Goal: Task Accomplishment & Management: Use online tool/utility

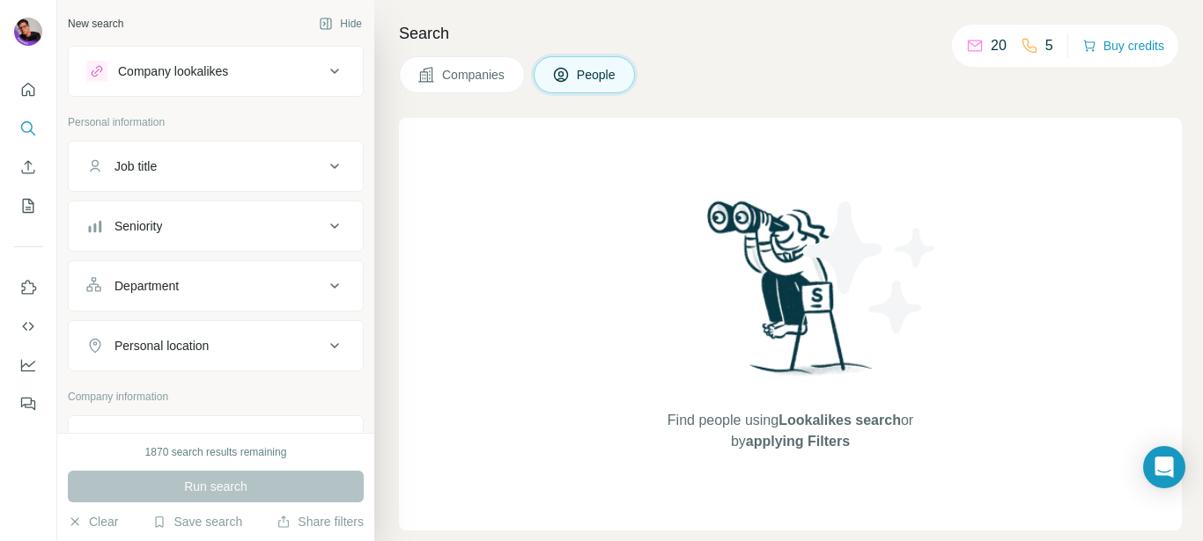
click at [214, 182] on button "Job title" at bounding box center [216, 166] width 294 height 42
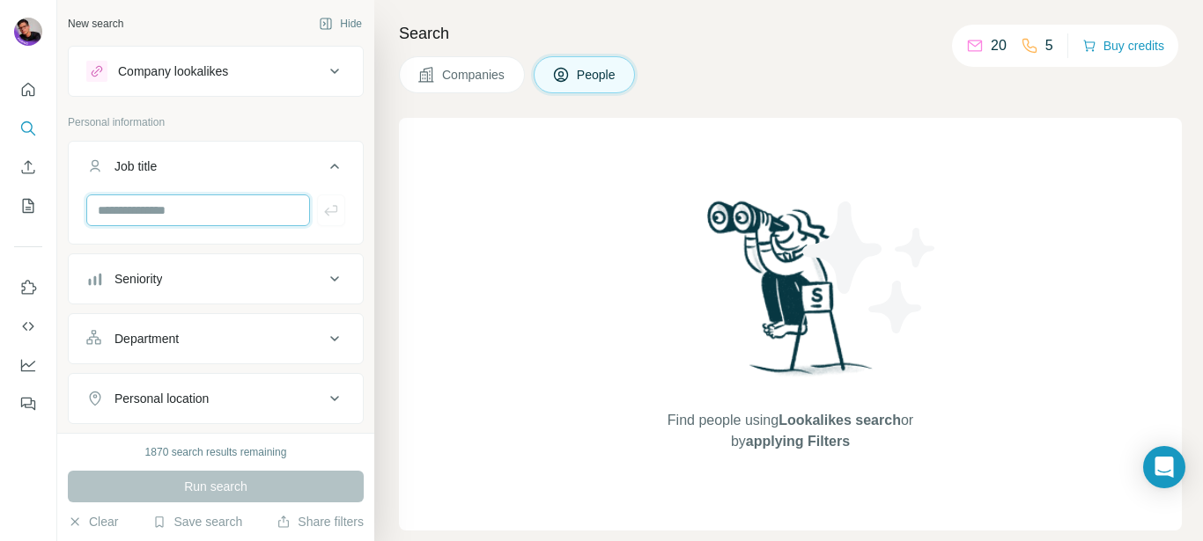
click at [204, 221] on input "text" at bounding box center [198, 211] width 224 height 32
type input "*******"
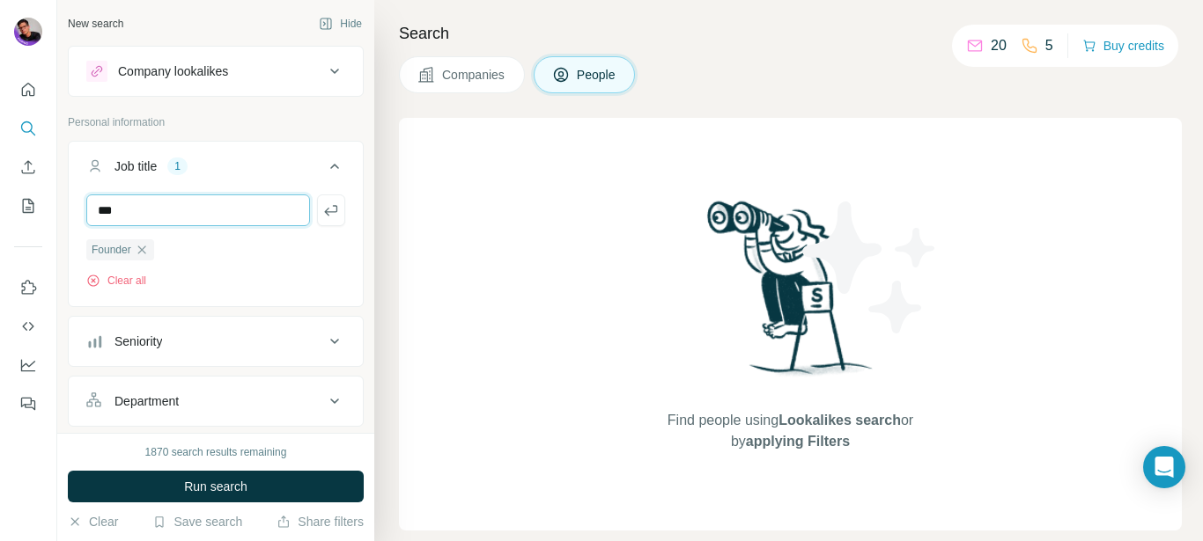
type input "***"
type input "**********"
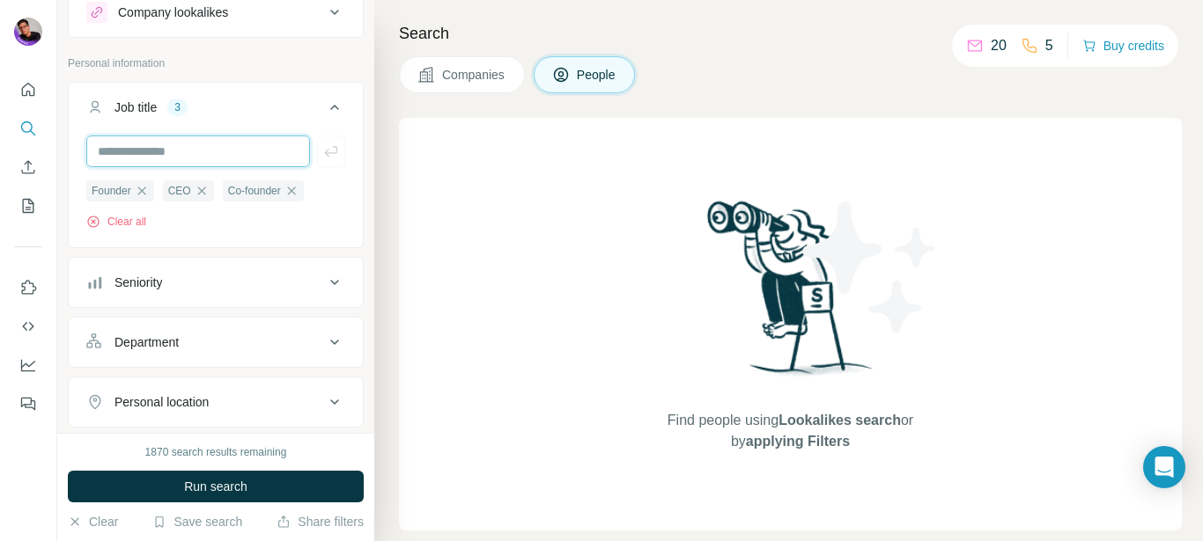
scroll to position [106, 0]
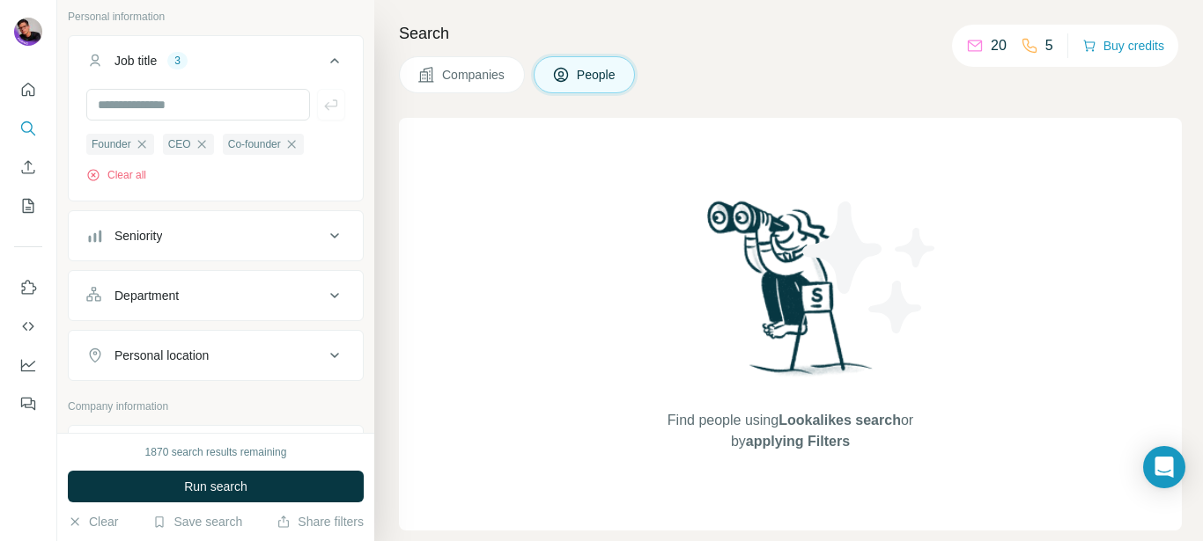
click at [253, 225] on button "Seniority" at bounding box center [216, 236] width 294 height 42
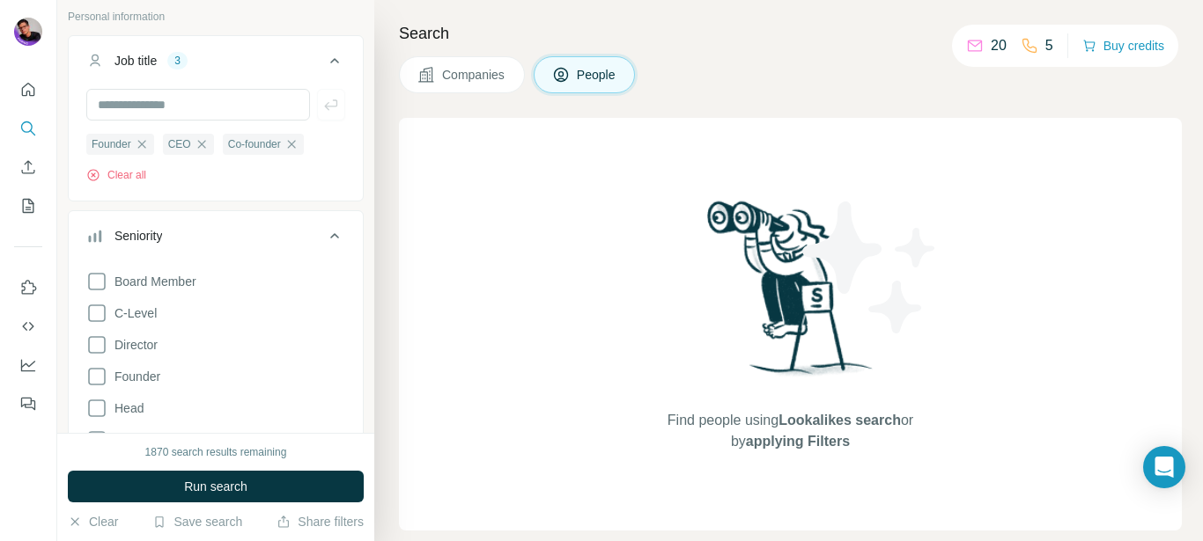
scroll to position [211, 0]
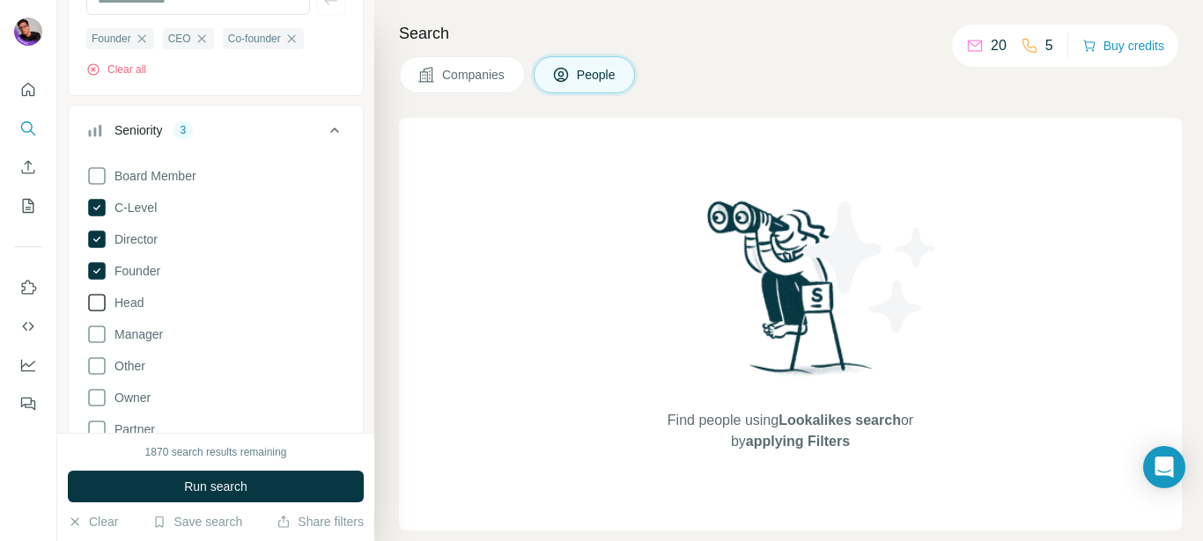
click at [125, 301] on span "Head" at bounding box center [125, 303] width 36 height 18
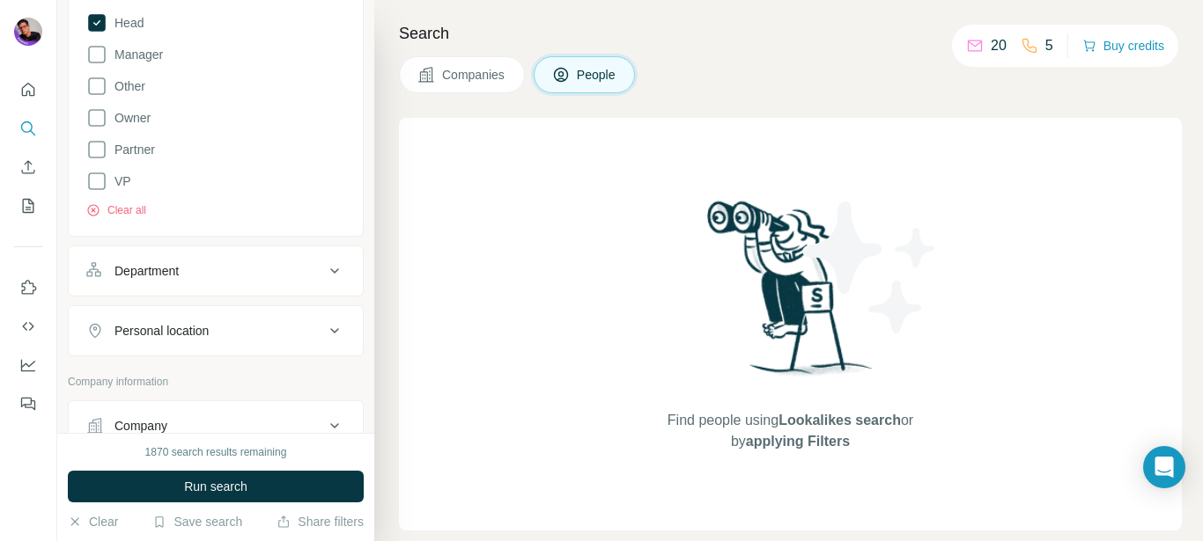
scroll to position [528, 0]
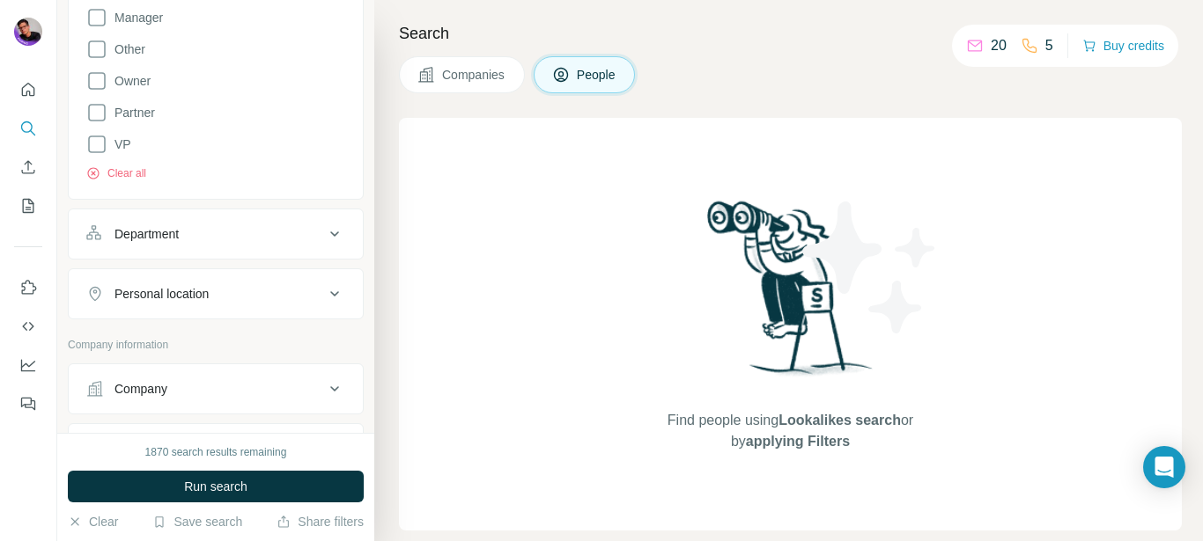
click at [239, 243] on div "Department" at bounding box center [205, 234] width 238 height 18
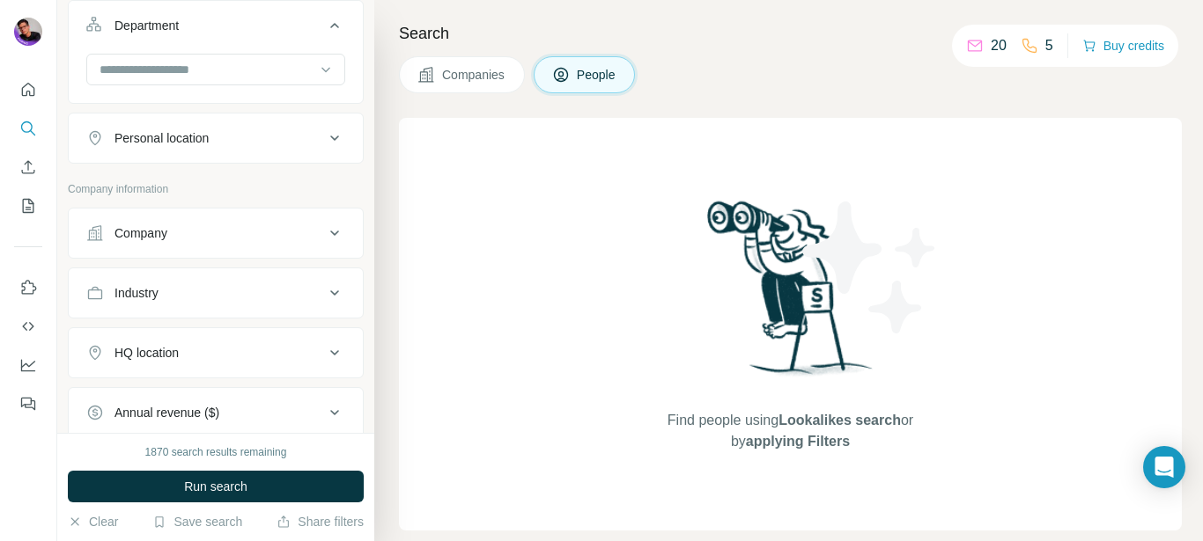
scroll to position [739, 0]
click at [240, 71] on input at bounding box center [206, 66] width 217 height 19
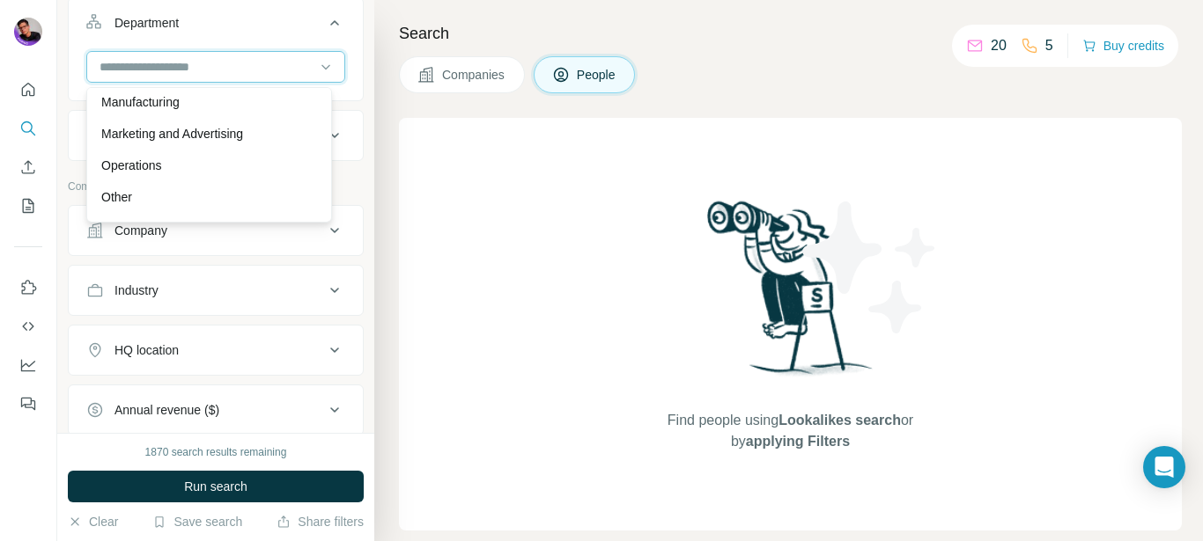
scroll to position [423, 0]
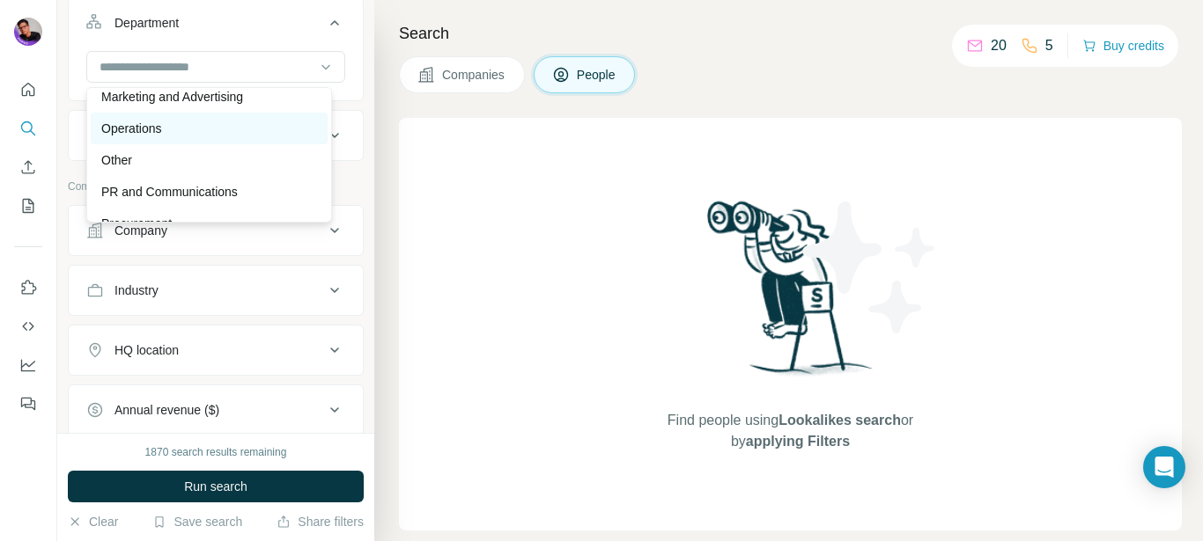
click at [247, 129] on div "Operations" at bounding box center [209, 129] width 216 height 18
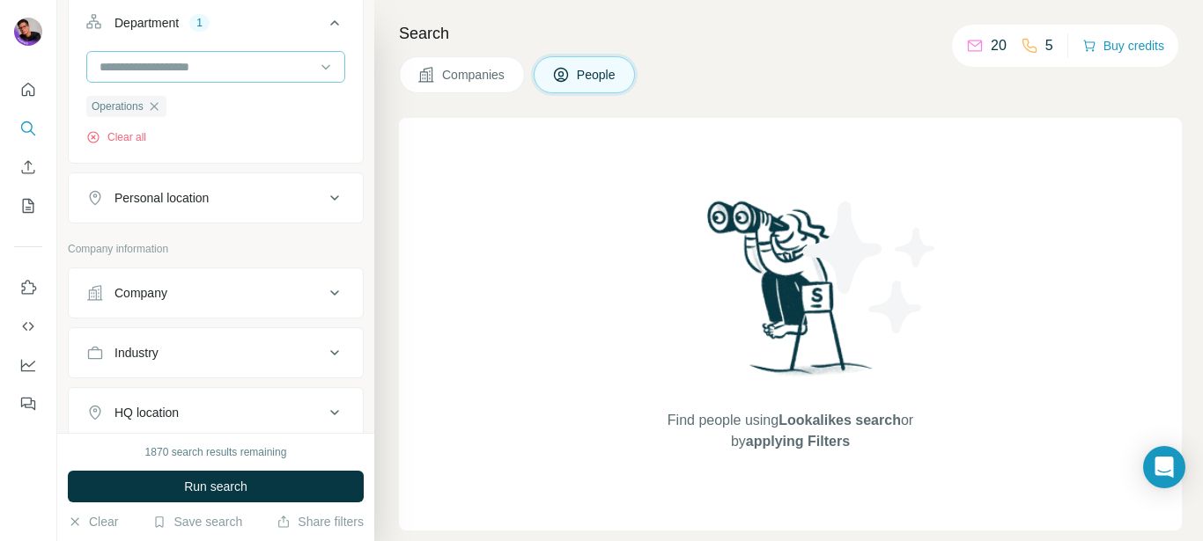
click at [239, 61] on input at bounding box center [206, 66] width 217 height 19
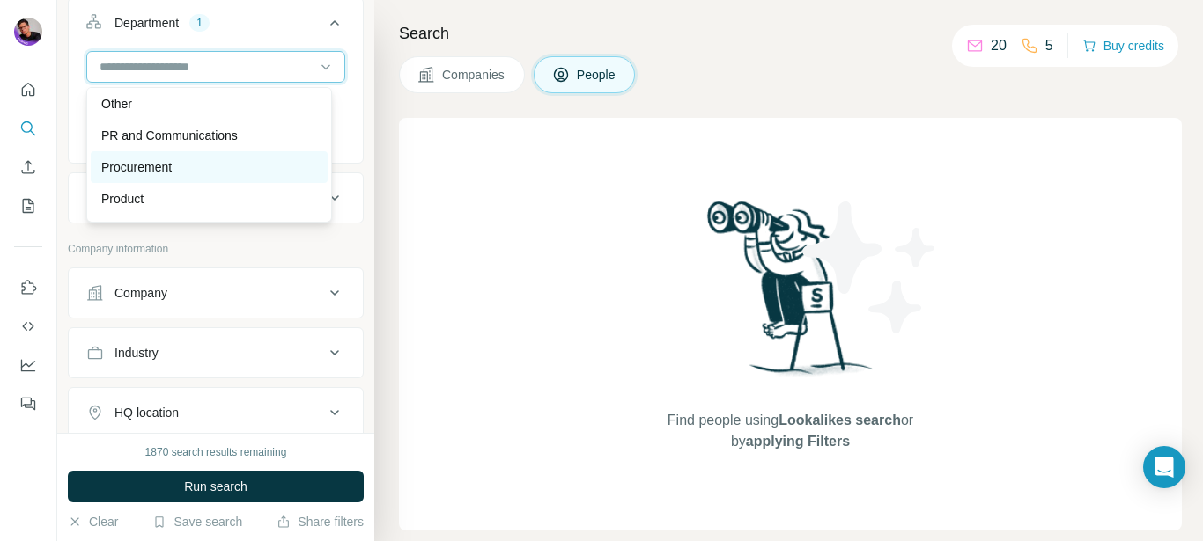
scroll to position [528, 0]
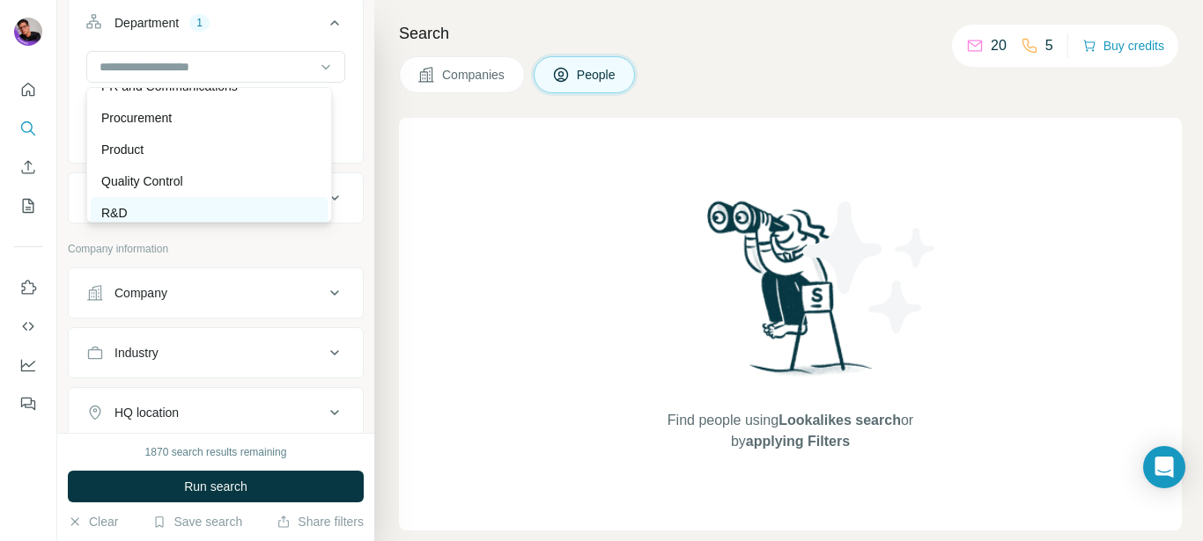
click at [232, 212] on div "R&D" at bounding box center [209, 213] width 216 height 18
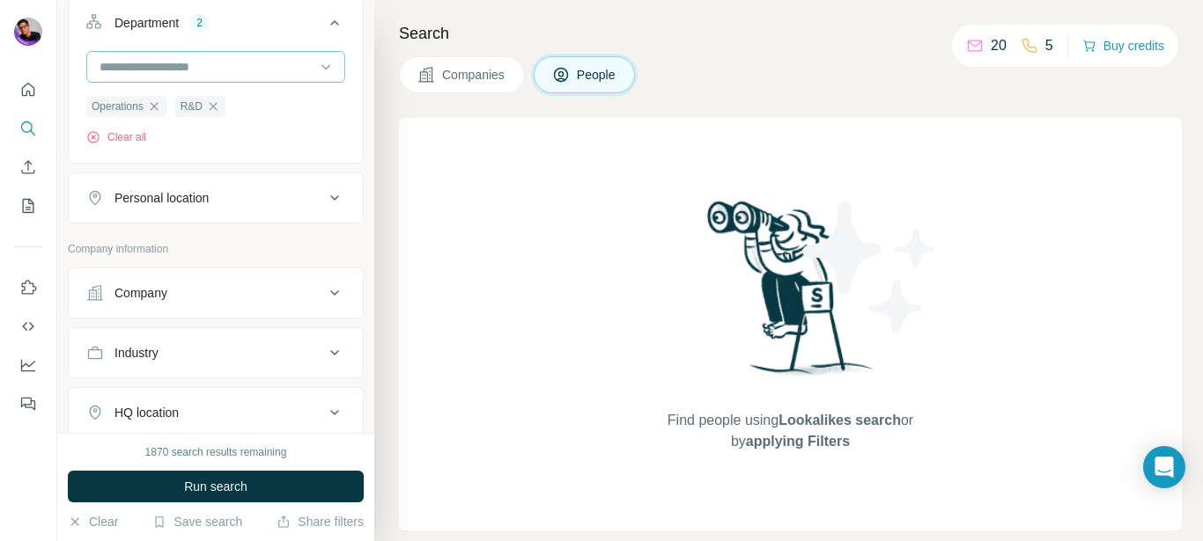
click at [245, 71] on input at bounding box center [206, 66] width 217 height 19
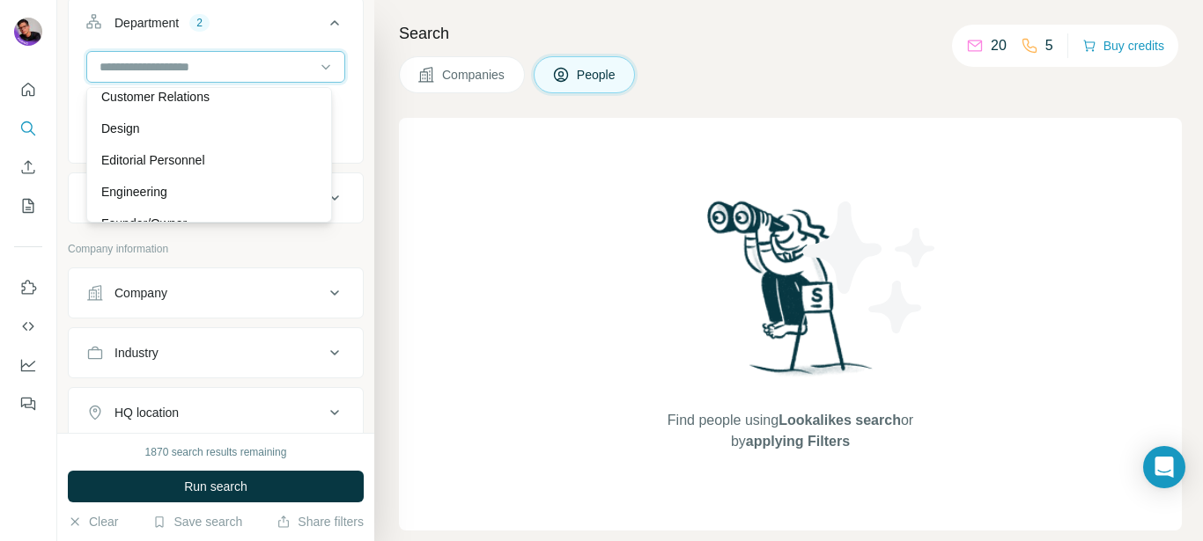
scroll to position [211, 0]
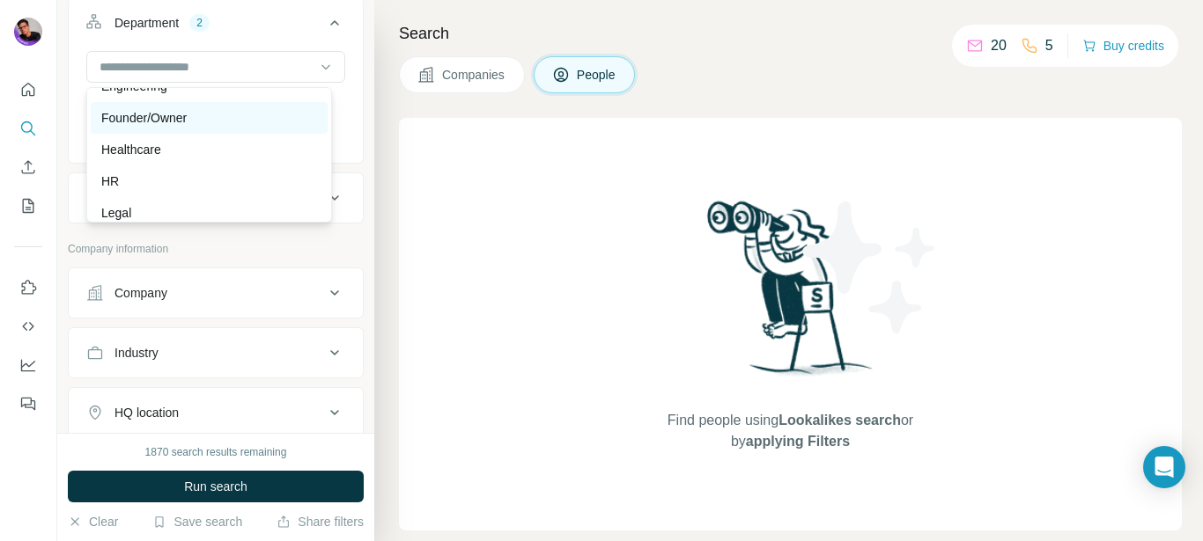
click at [273, 120] on div "Founder/Owner" at bounding box center [209, 118] width 216 height 18
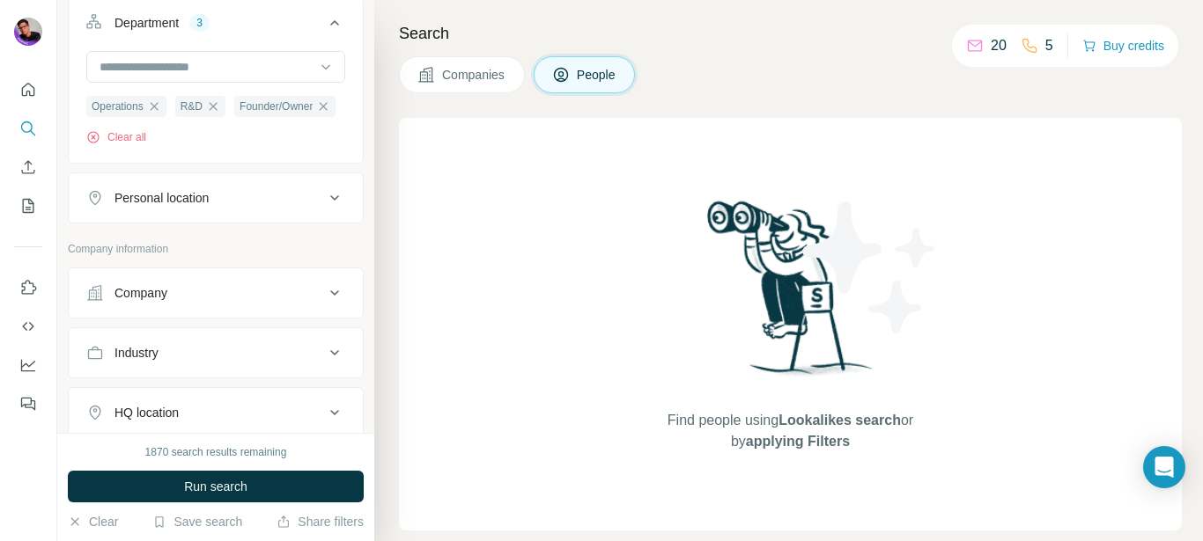
scroll to position [845, 0]
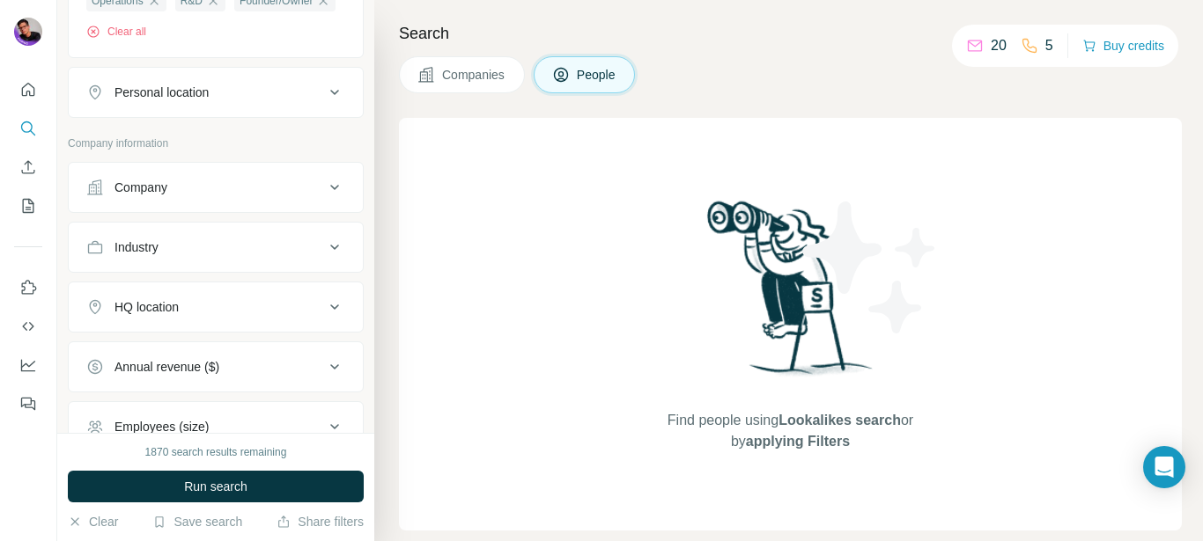
click at [265, 118] on div "Personal location" at bounding box center [216, 92] width 296 height 51
click at [265, 101] on div "Personal location" at bounding box center [205, 93] width 238 height 18
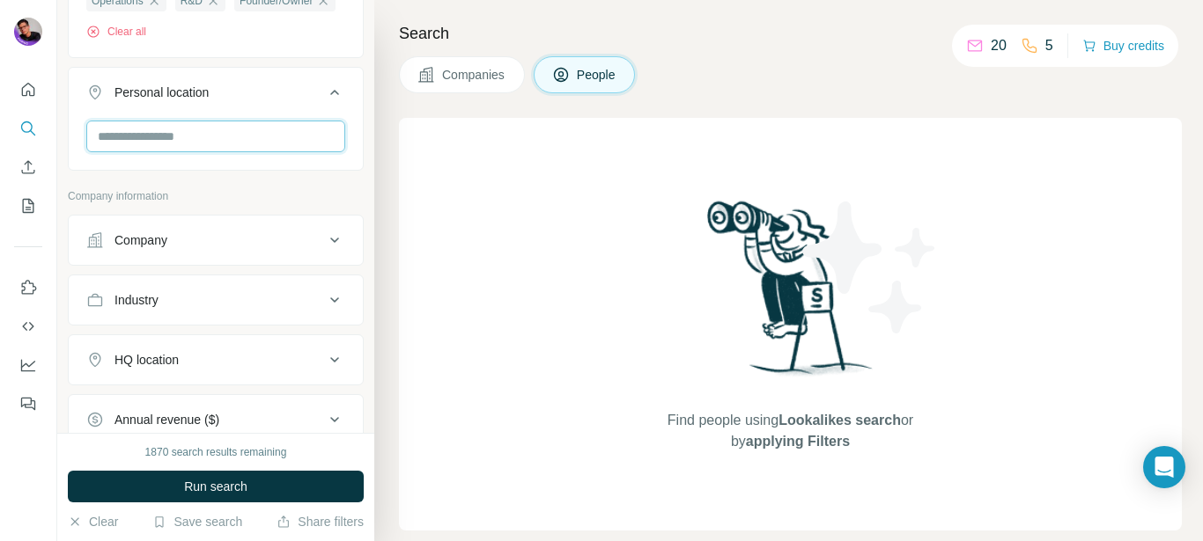
click at [225, 152] on input "text" at bounding box center [215, 137] width 259 height 32
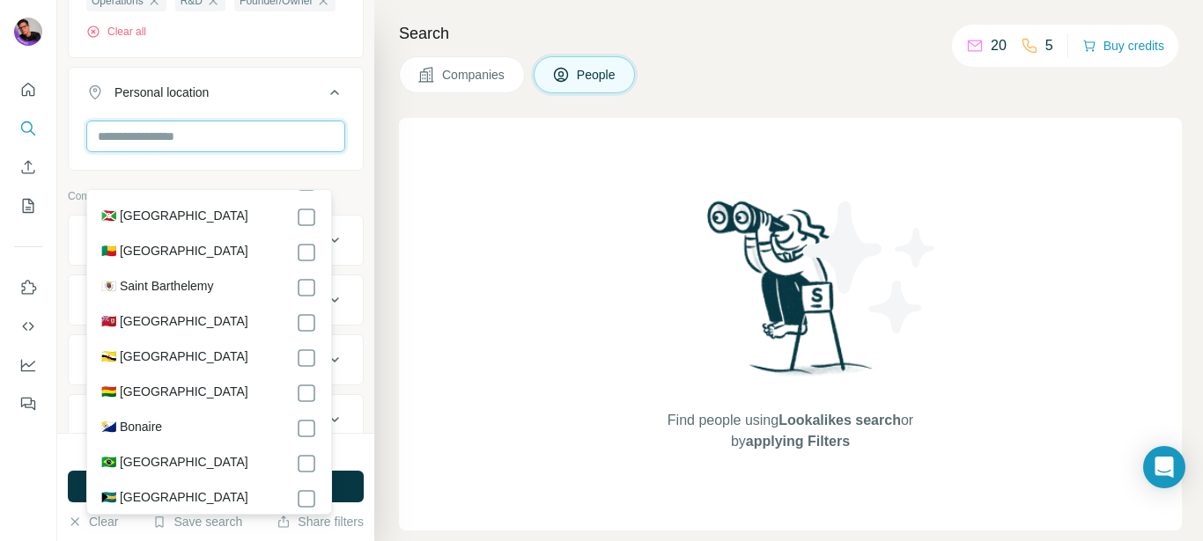
scroll to position [845, 0]
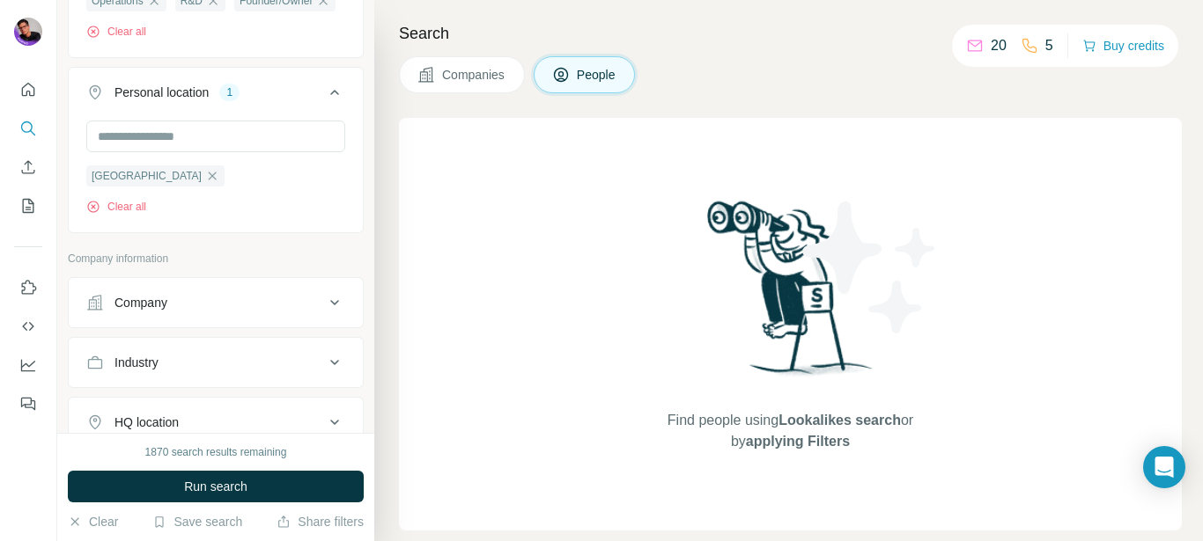
click at [352, 247] on div "New search Hide Company lookalikes Personal information Job title 3 Founder CEO…" at bounding box center [215, 216] width 317 height 433
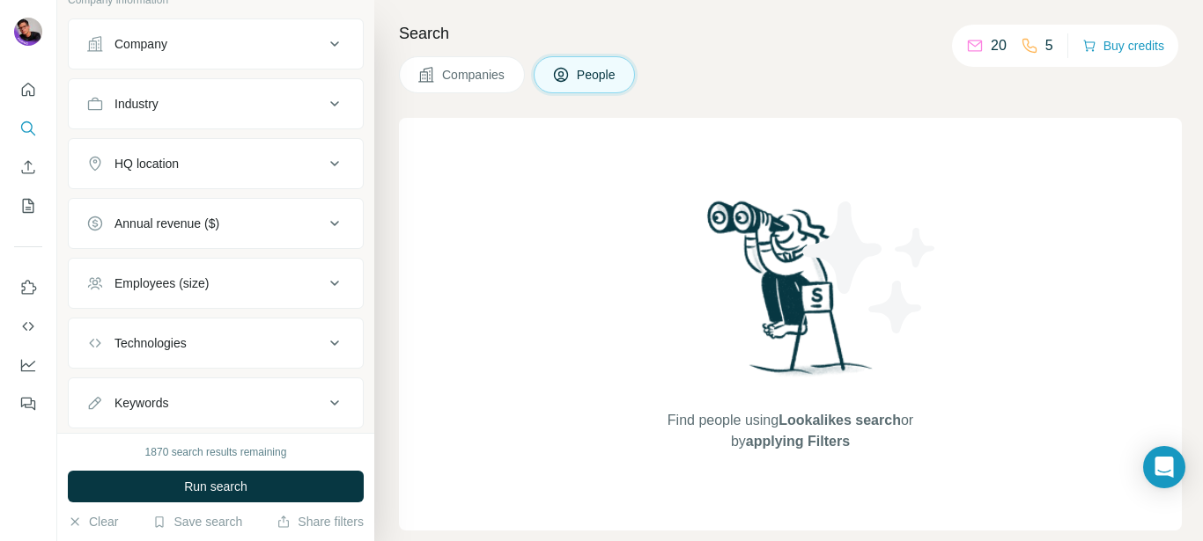
scroll to position [972, 0]
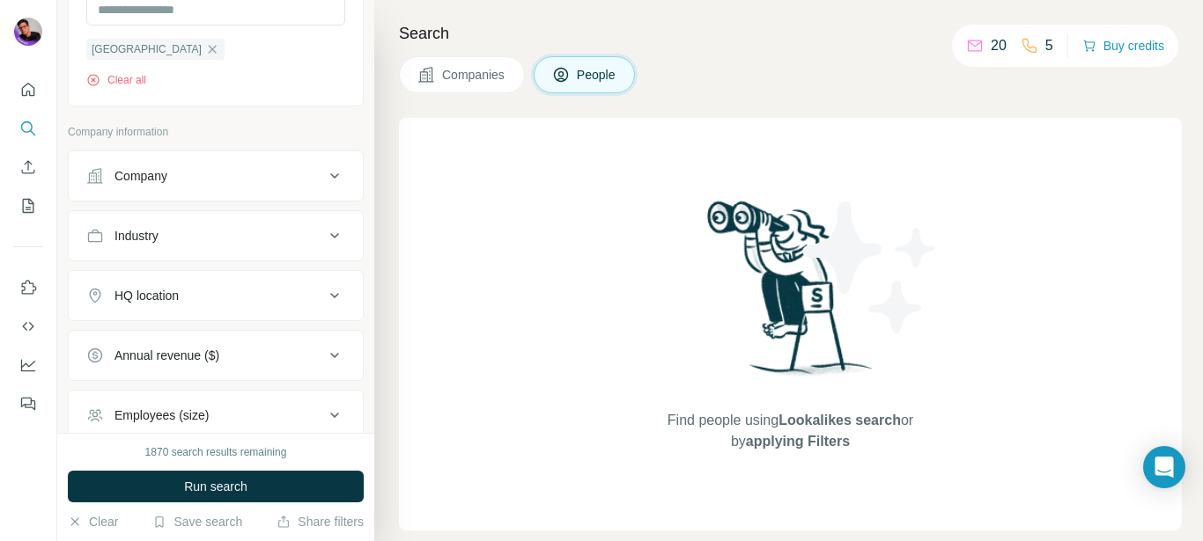
click at [252, 190] on button "Company" at bounding box center [216, 176] width 294 height 42
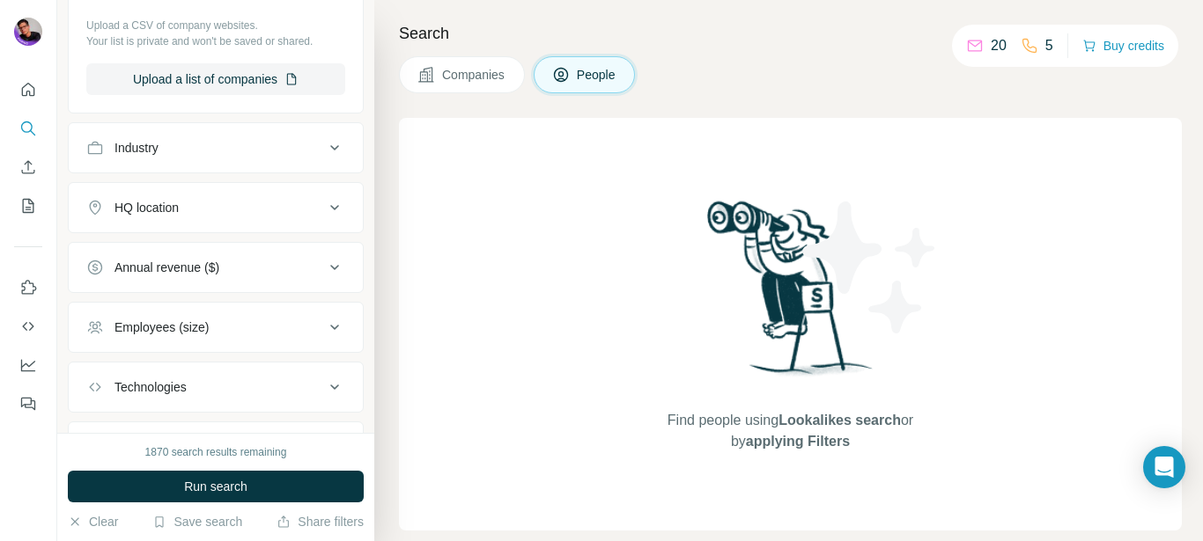
scroll to position [1394, 0]
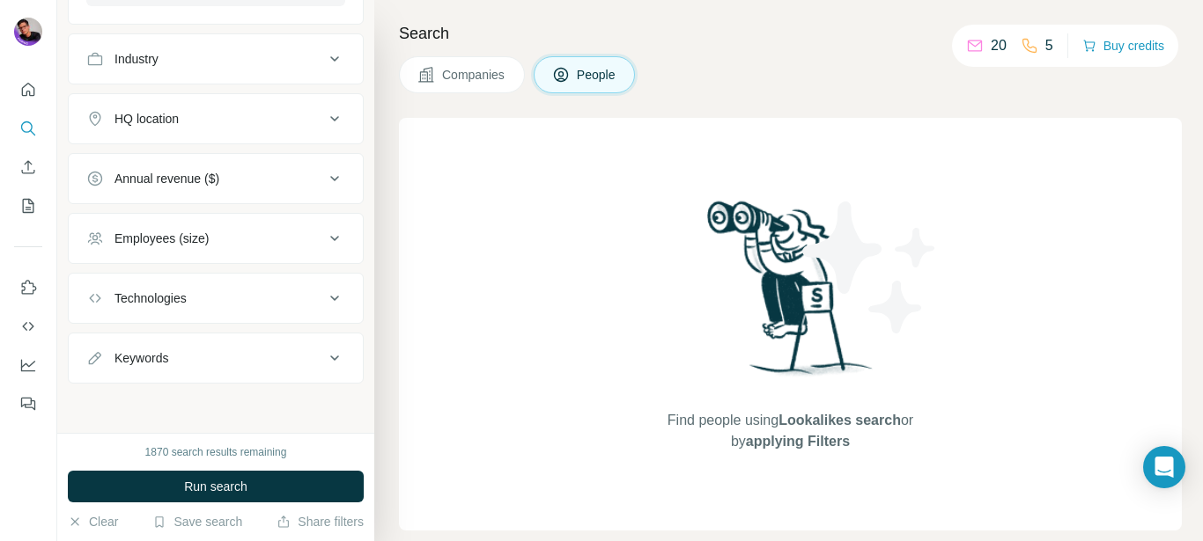
click at [232, 66] on div "Industry" at bounding box center [205, 59] width 238 height 18
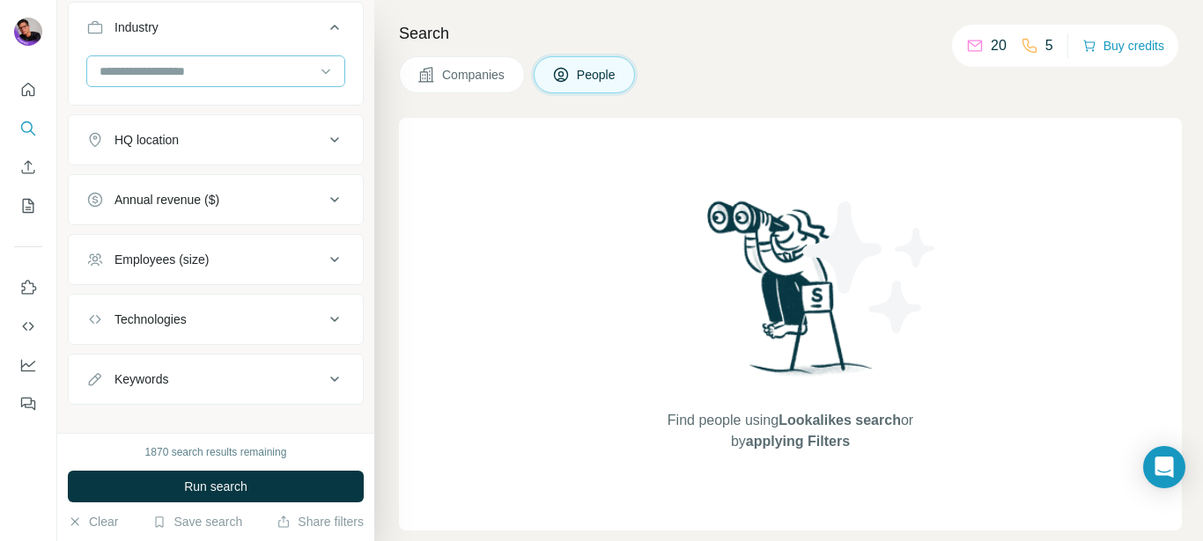
click at [211, 81] on input at bounding box center [206, 71] width 217 height 19
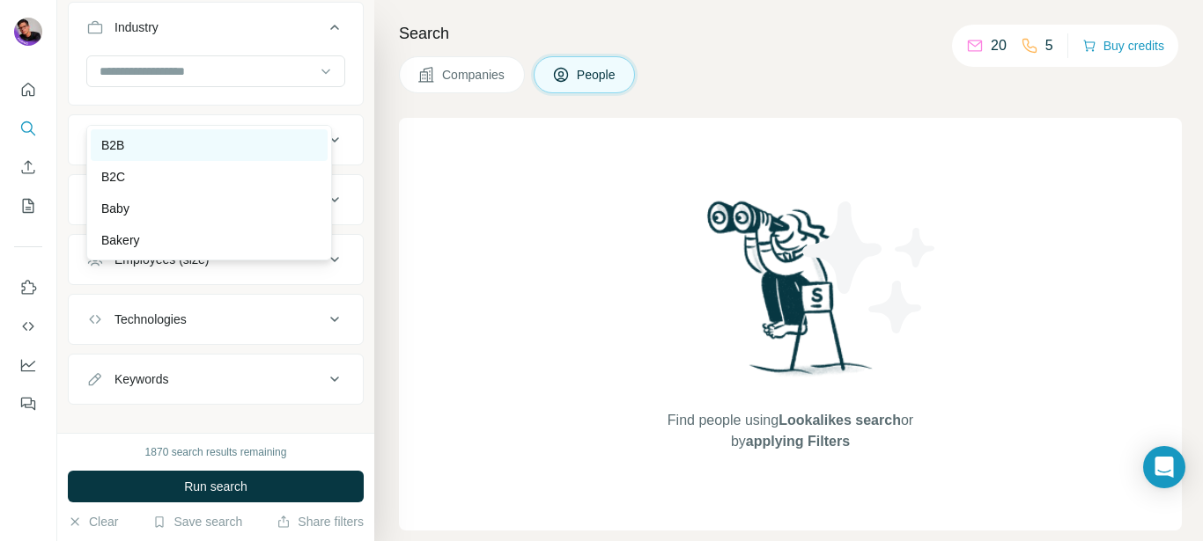
click at [228, 147] on div "B2B" at bounding box center [209, 145] width 237 height 32
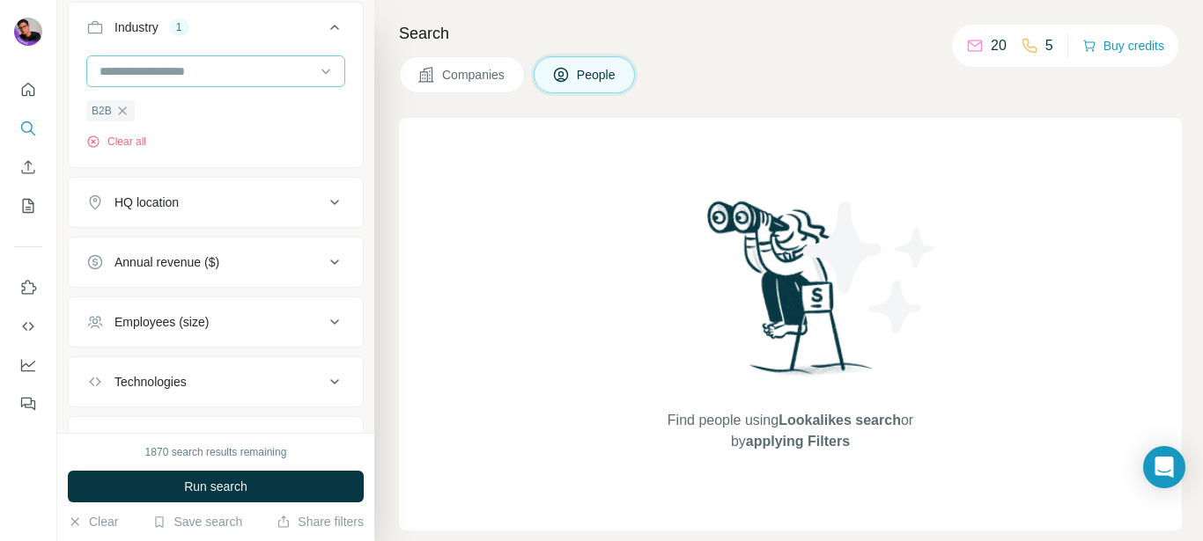
click at [252, 81] on input at bounding box center [206, 71] width 217 height 19
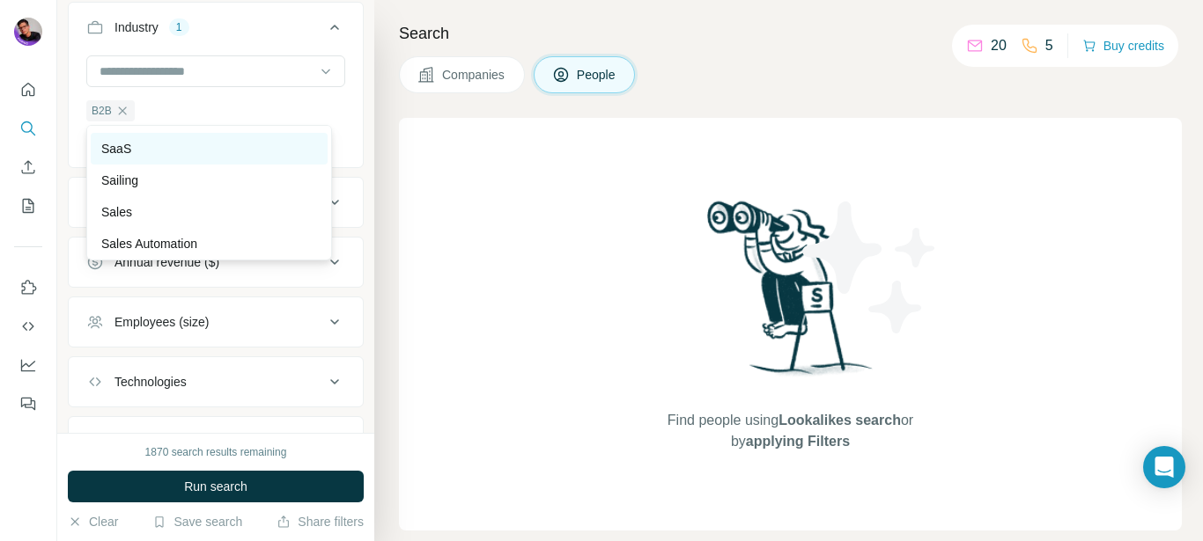
click at [239, 158] on div "SaaS" at bounding box center [209, 149] width 216 height 18
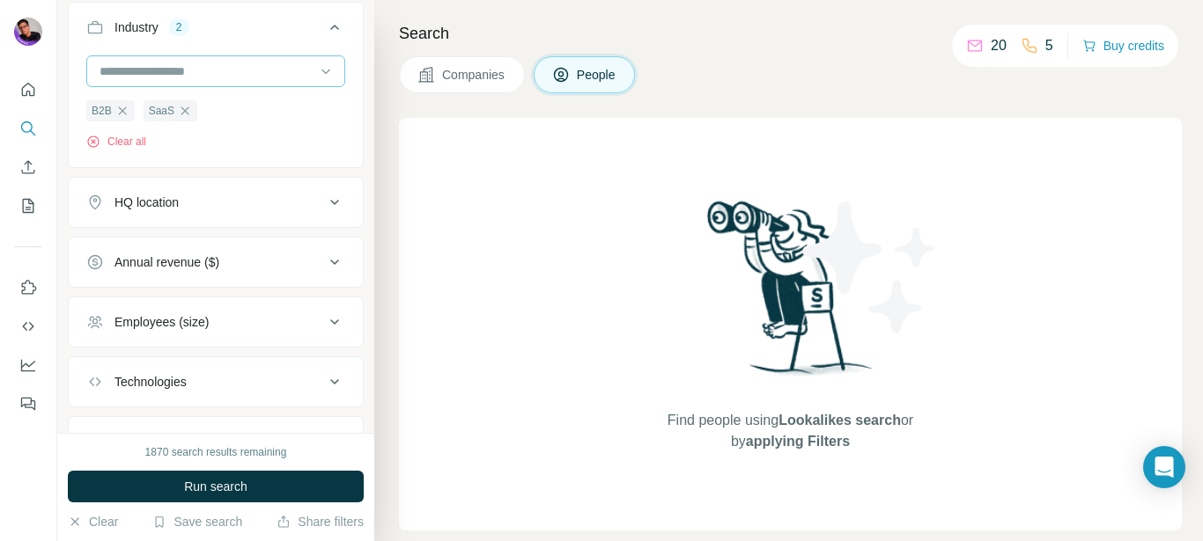
click at [262, 81] on input at bounding box center [206, 71] width 217 height 19
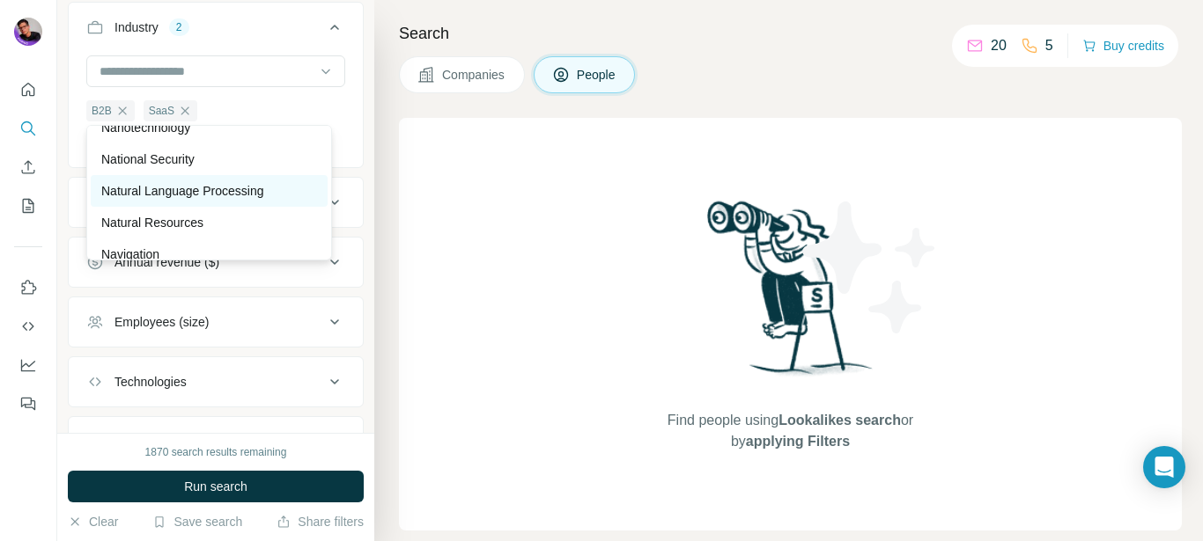
click at [260, 200] on p "Natural Language Processing" at bounding box center [182, 191] width 162 height 18
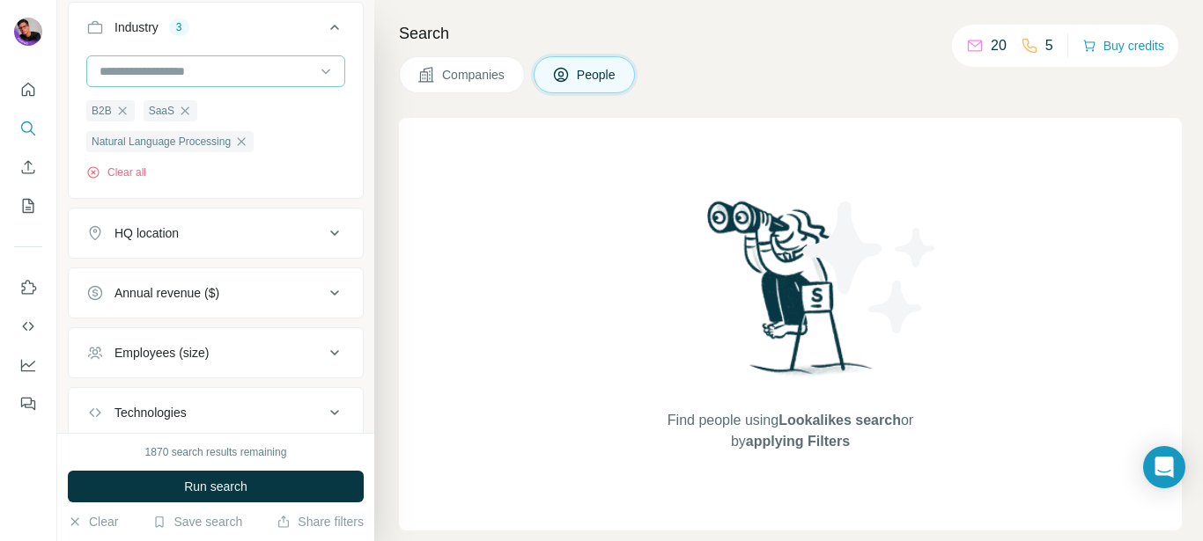
click at [273, 81] on input at bounding box center [206, 71] width 217 height 19
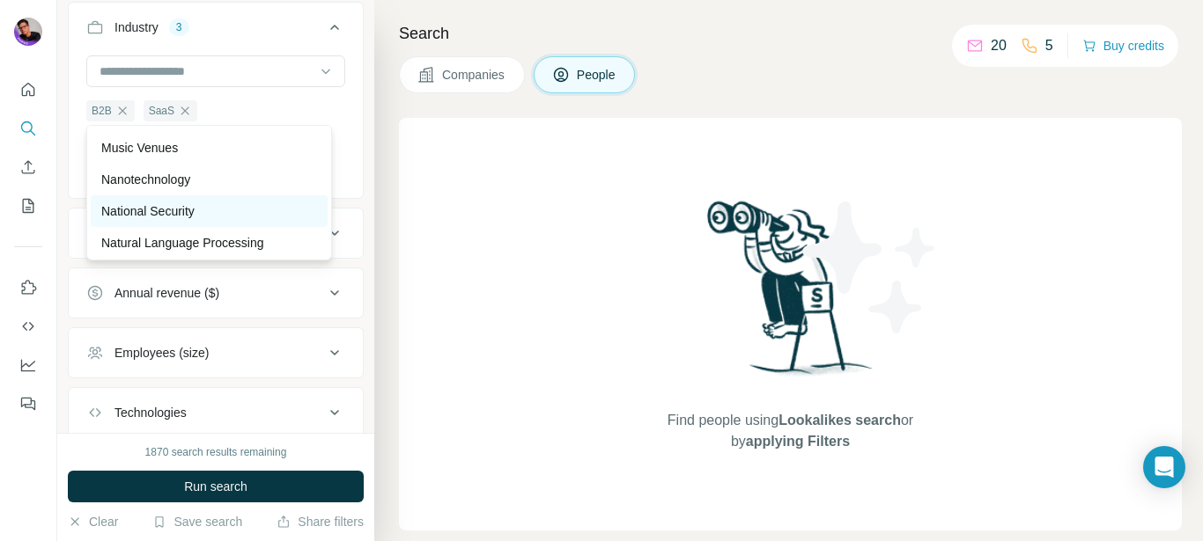
scroll to position [12237, 0]
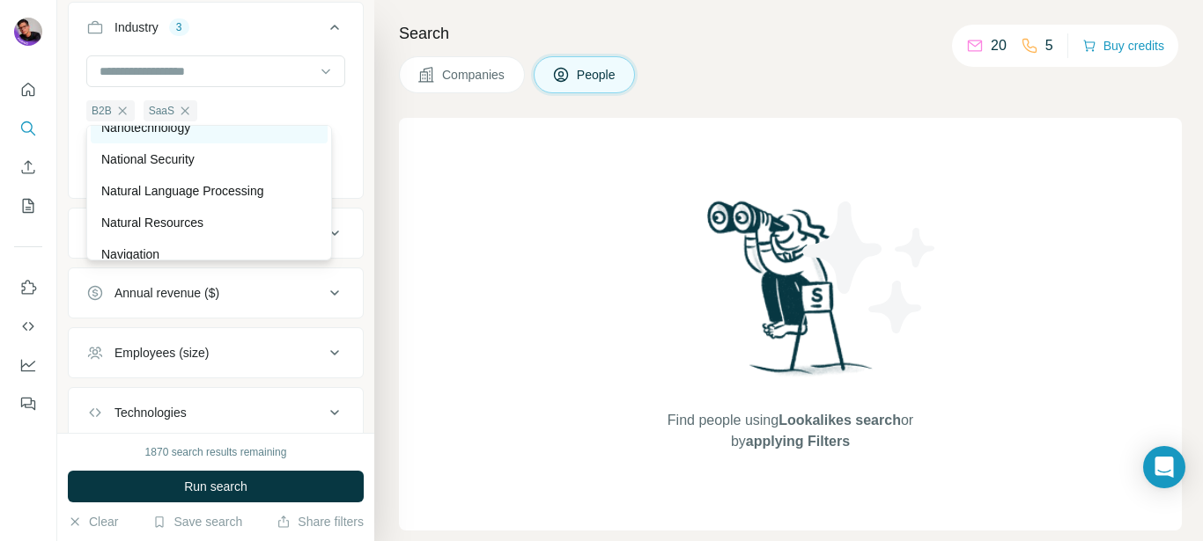
click at [254, 136] on div "Nanotechnology" at bounding box center [209, 128] width 216 height 18
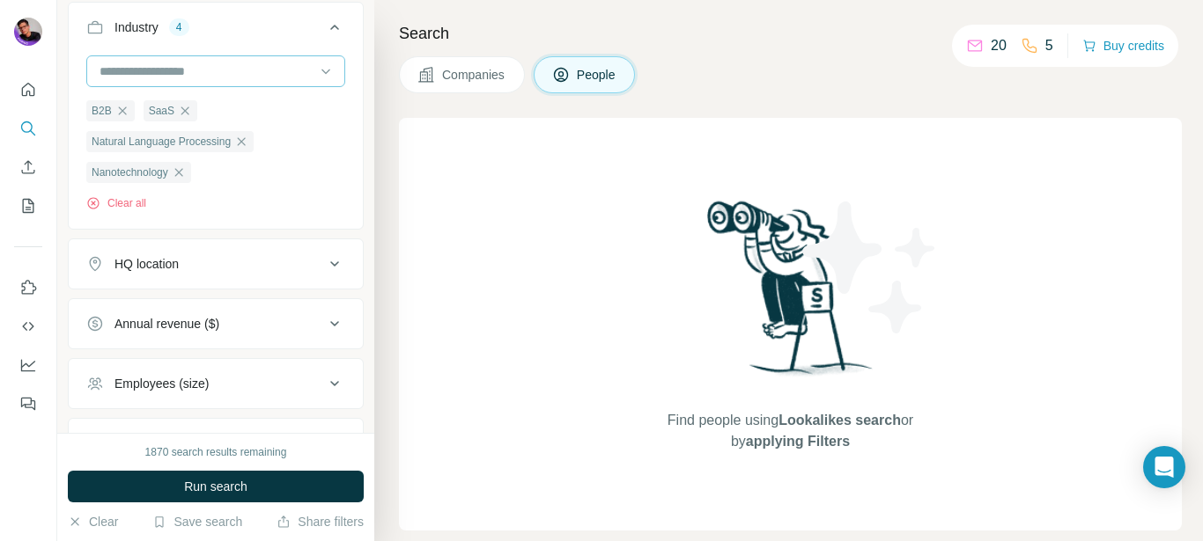
click at [253, 81] on input at bounding box center [206, 71] width 217 height 19
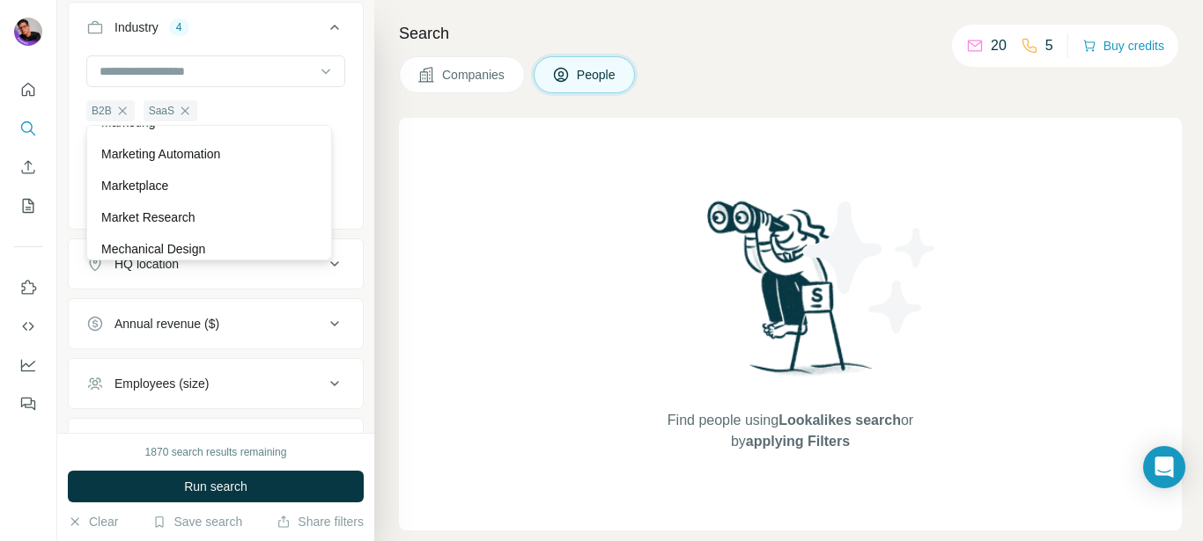
scroll to position [11286, 0]
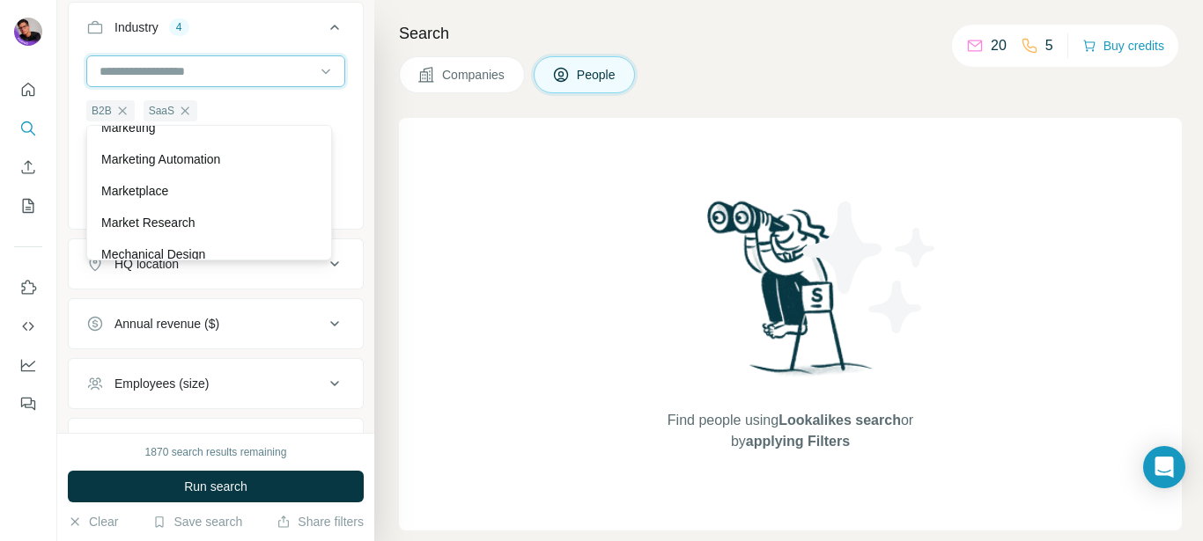
click at [224, 81] on input at bounding box center [206, 71] width 217 height 19
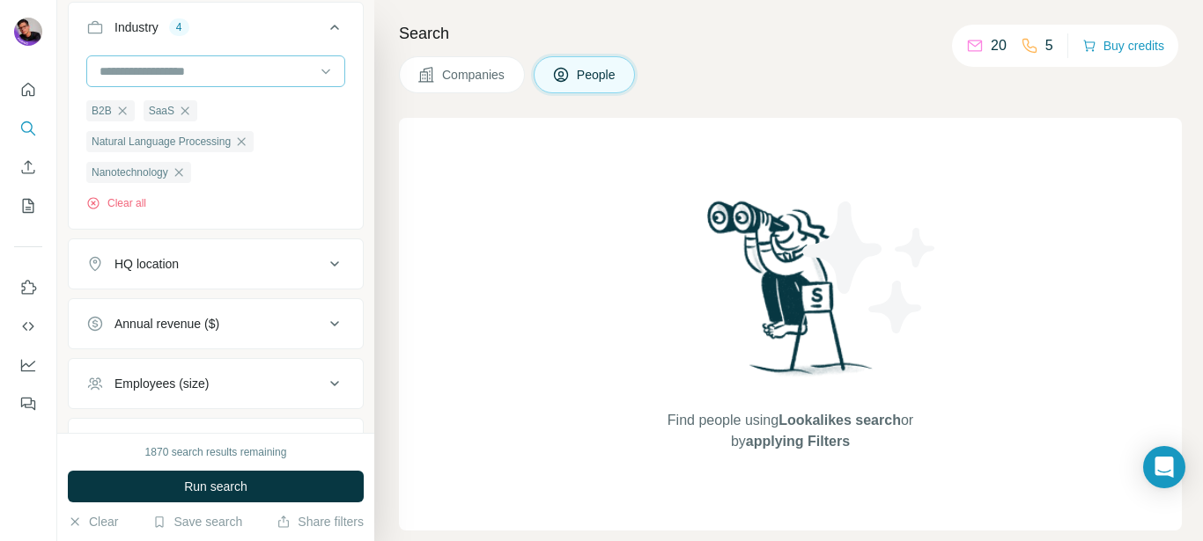
click at [224, 81] on input at bounding box center [206, 71] width 217 height 19
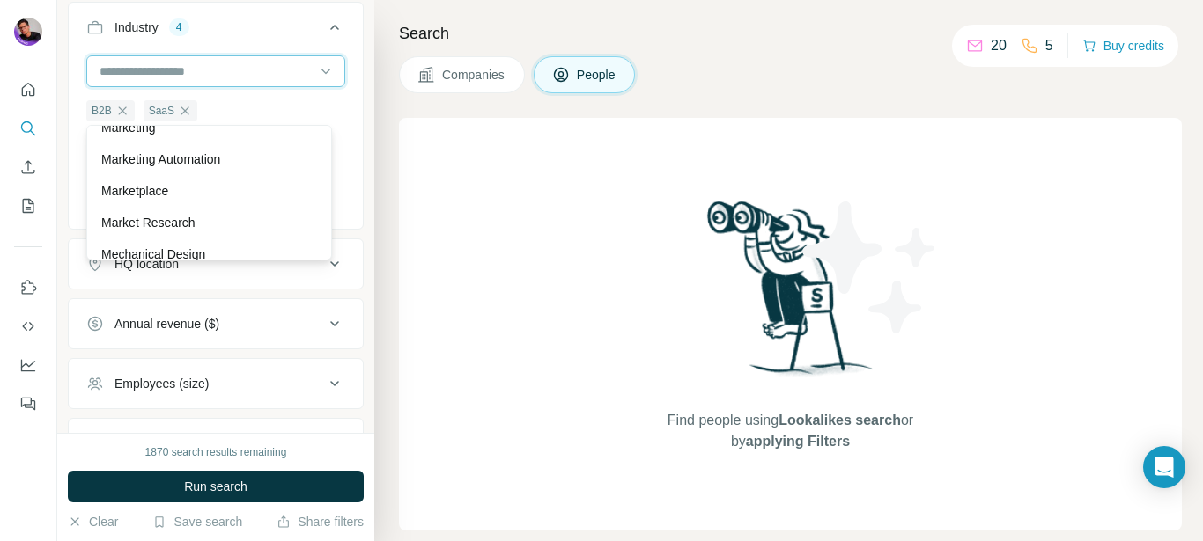
click at [222, 81] on input at bounding box center [206, 71] width 217 height 19
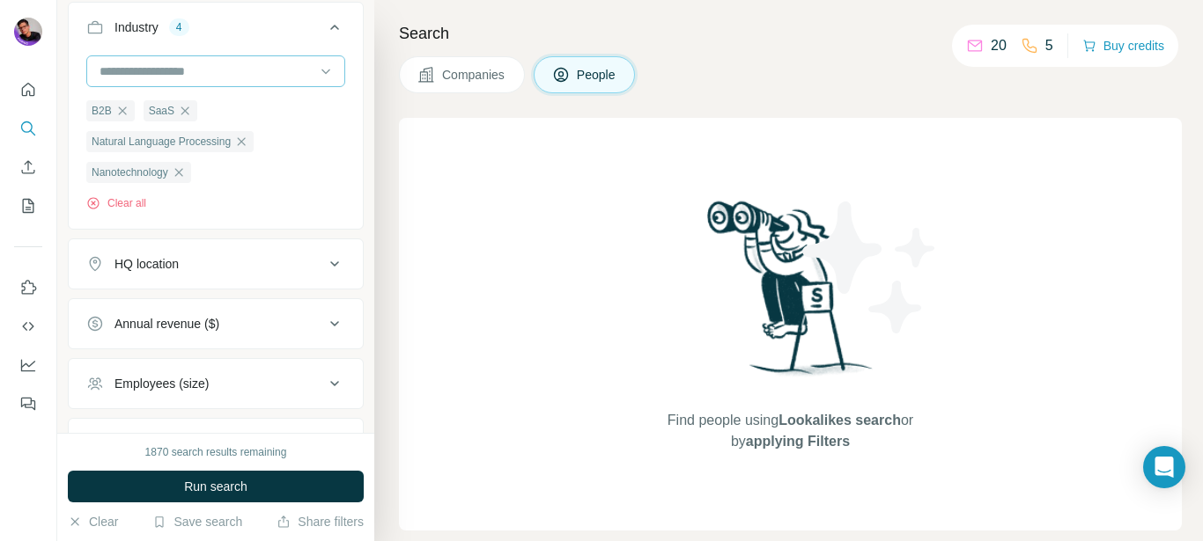
click at [222, 81] on input at bounding box center [206, 71] width 217 height 19
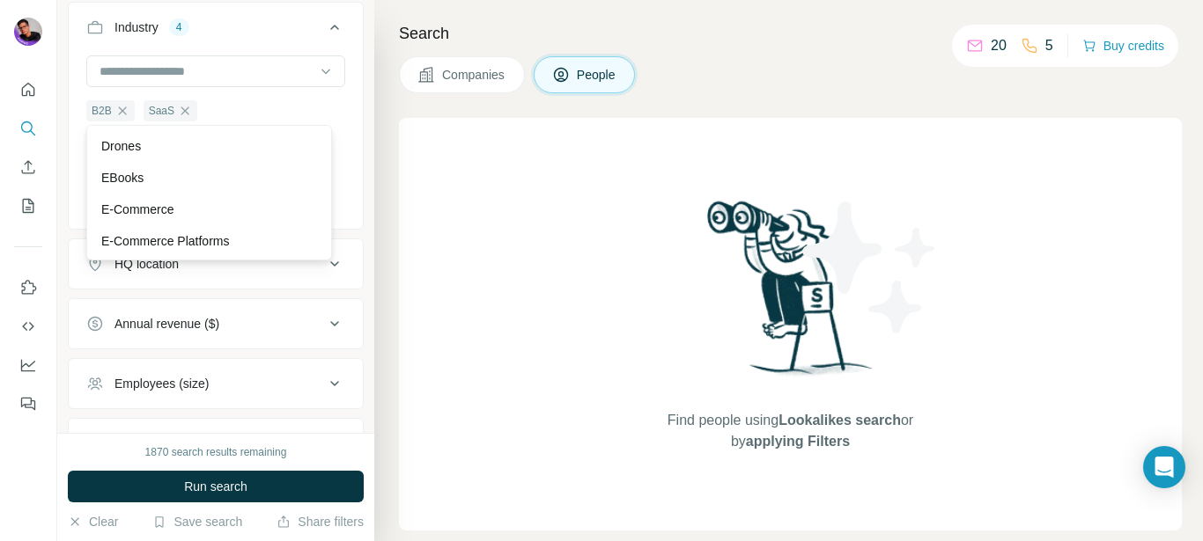
scroll to position [5596, 0]
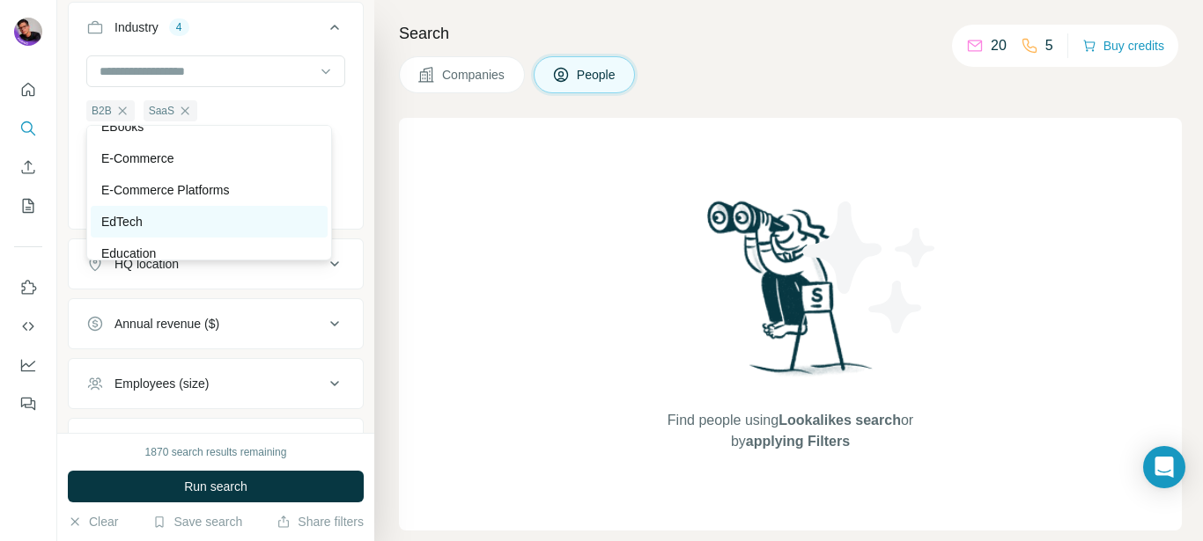
click at [278, 231] on div "EdTech" at bounding box center [209, 222] width 216 height 18
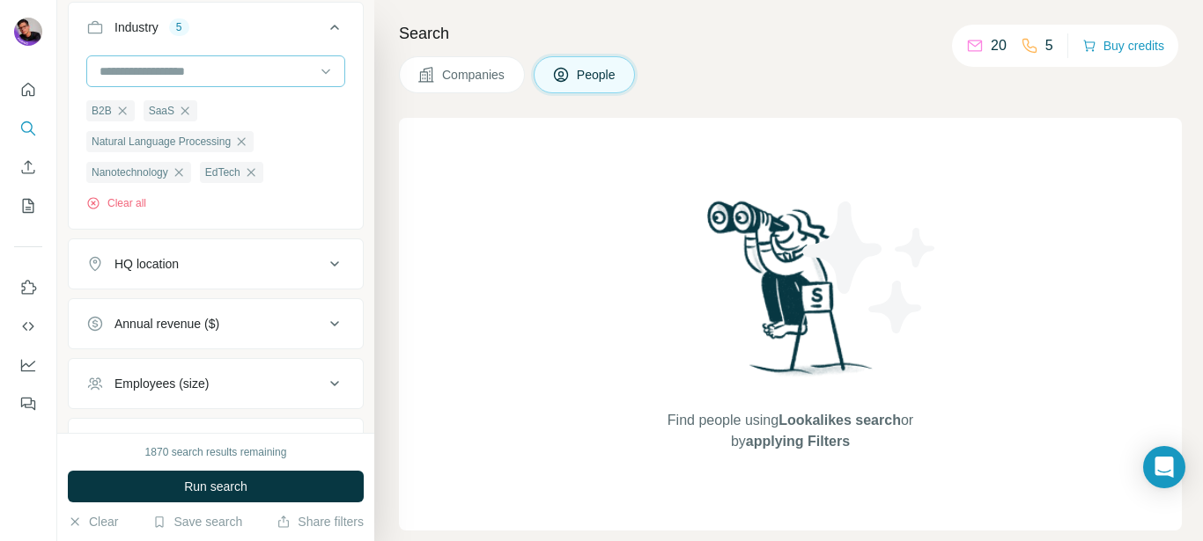
click at [242, 81] on input at bounding box center [206, 71] width 217 height 19
click at [424, 261] on div "Find people using Lookalikes search or by applying Filters" at bounding box center [790, 324] width 783 height 413
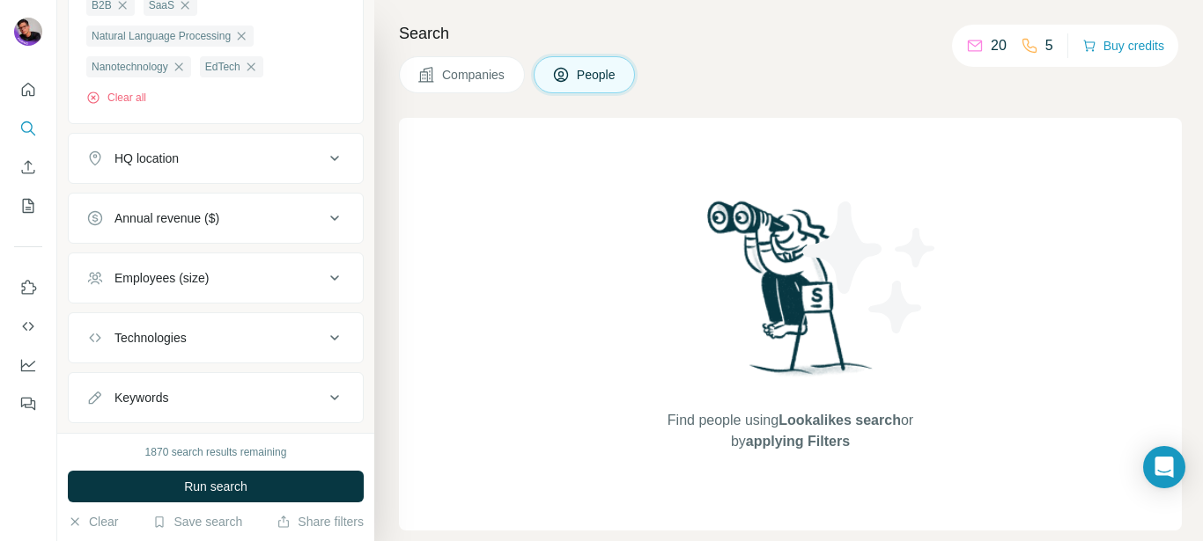
scroll to position [1577, 0]
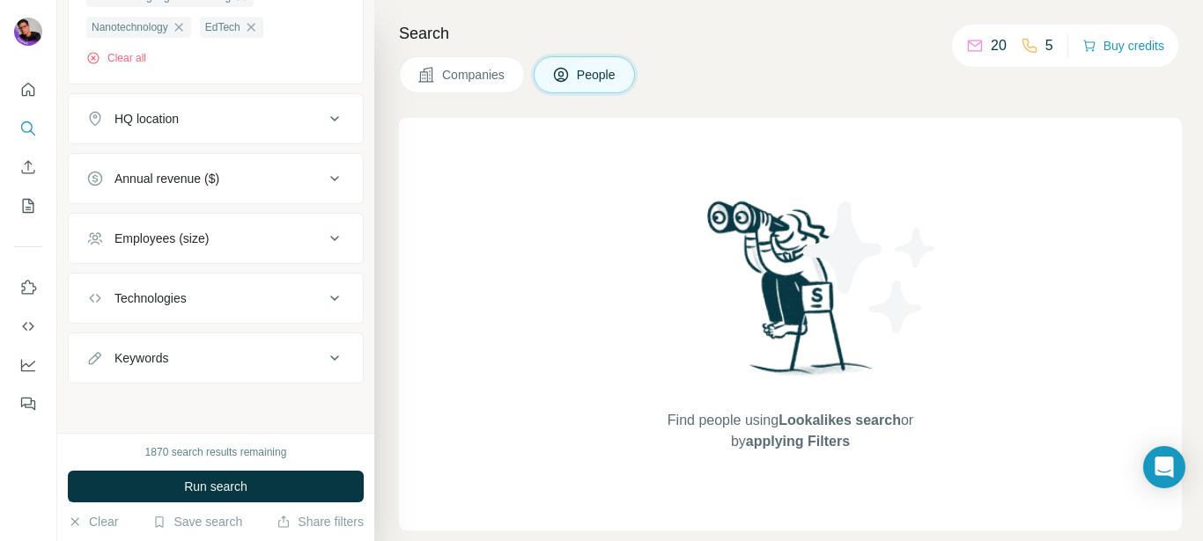
click at [267, 129] on button "HQ location" at bounding box center [216, 119] width 294 height 42
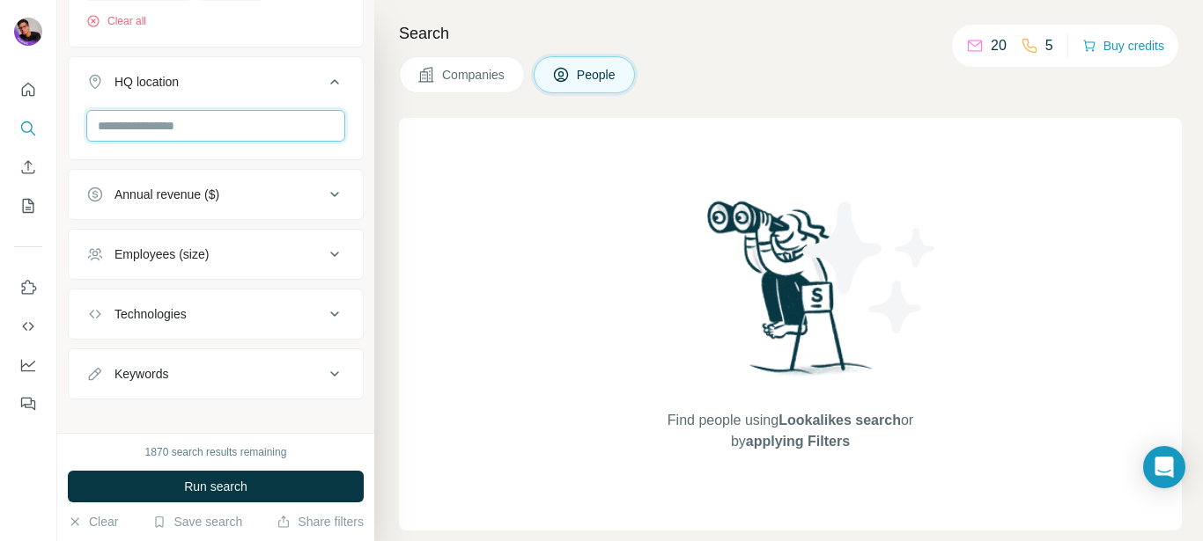
click at [259, 142] on input "text" at bounding box center [215, 126] width 259 height 32
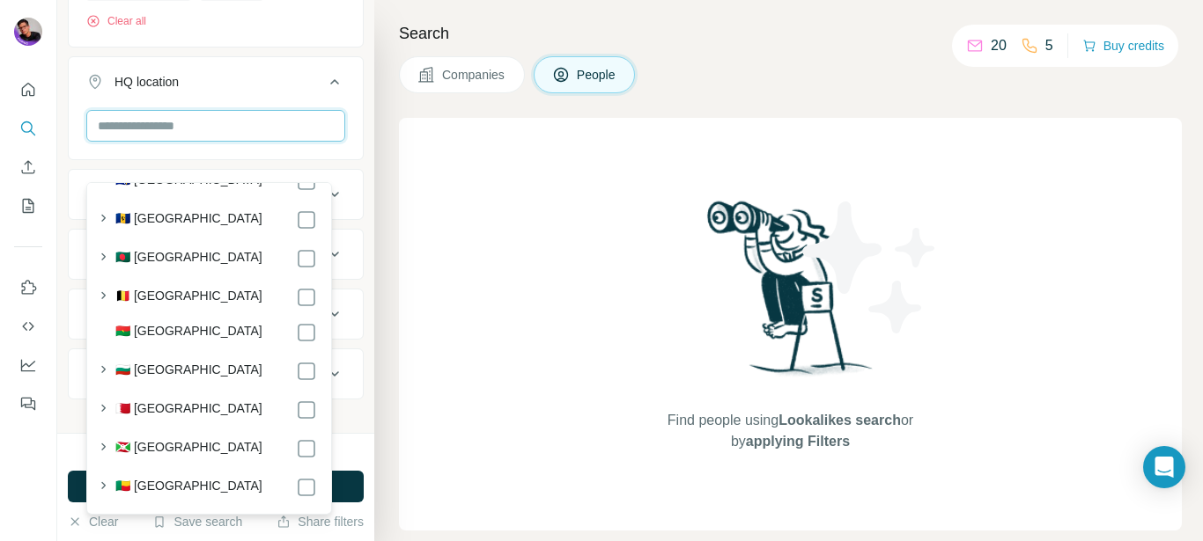
scroll to position [951, 0]
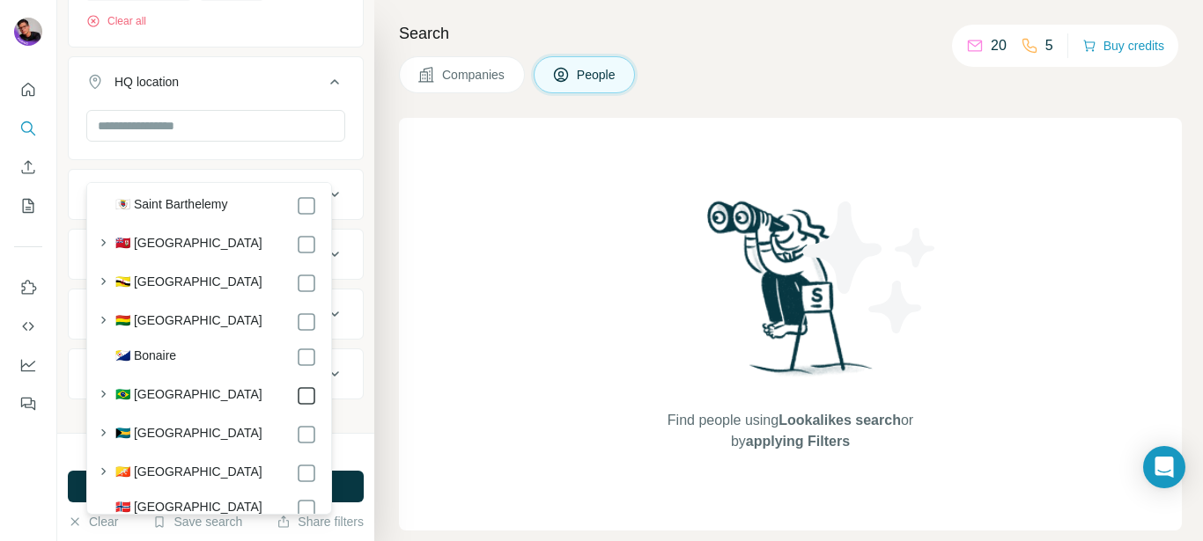
click at [296, 405] on icon at bounding box center [306, 396] width 21 height 21
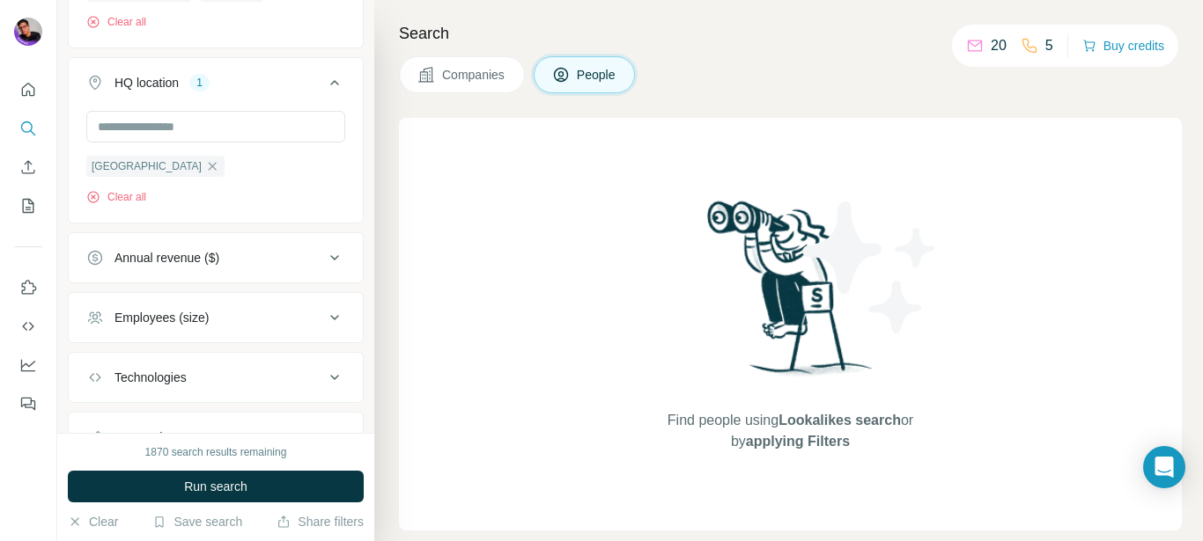
click at [452, 327] on div "Find people using Lookalikes search or by applying Filters" at bounding box center [790, 324] width 783 height 413
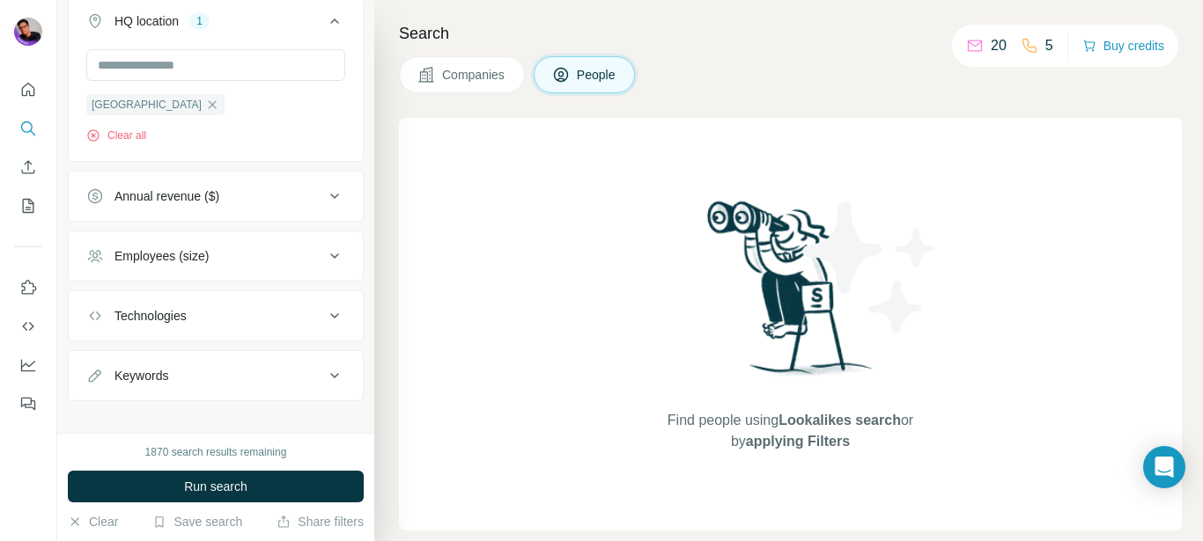
scroll to position [1630, 0]
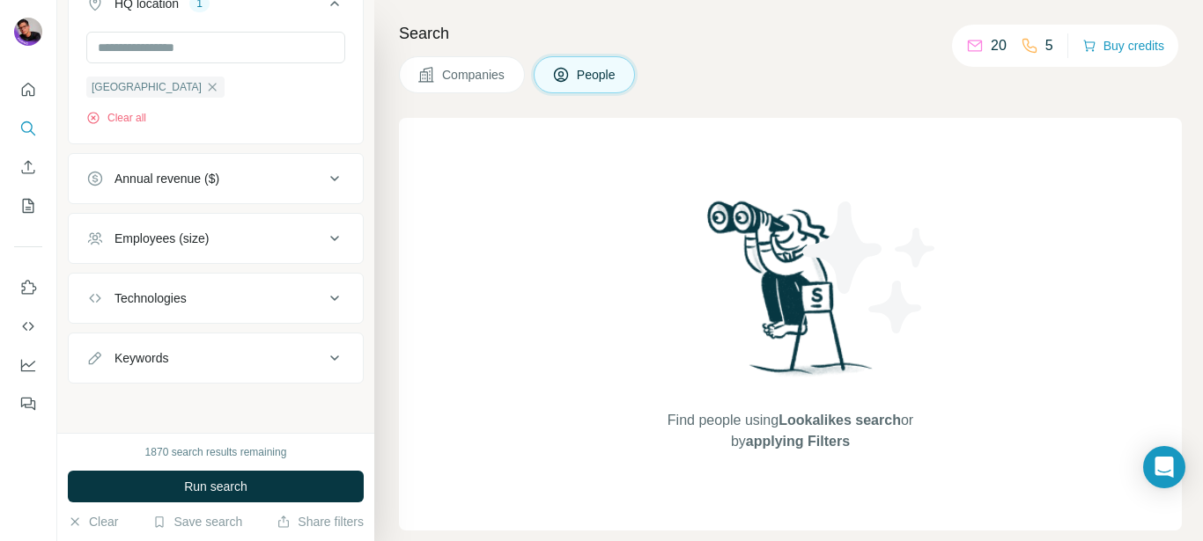
click at [233, 194] on button "Annual revenue ($)" at bounding box center [216, 179] width 294 height 42
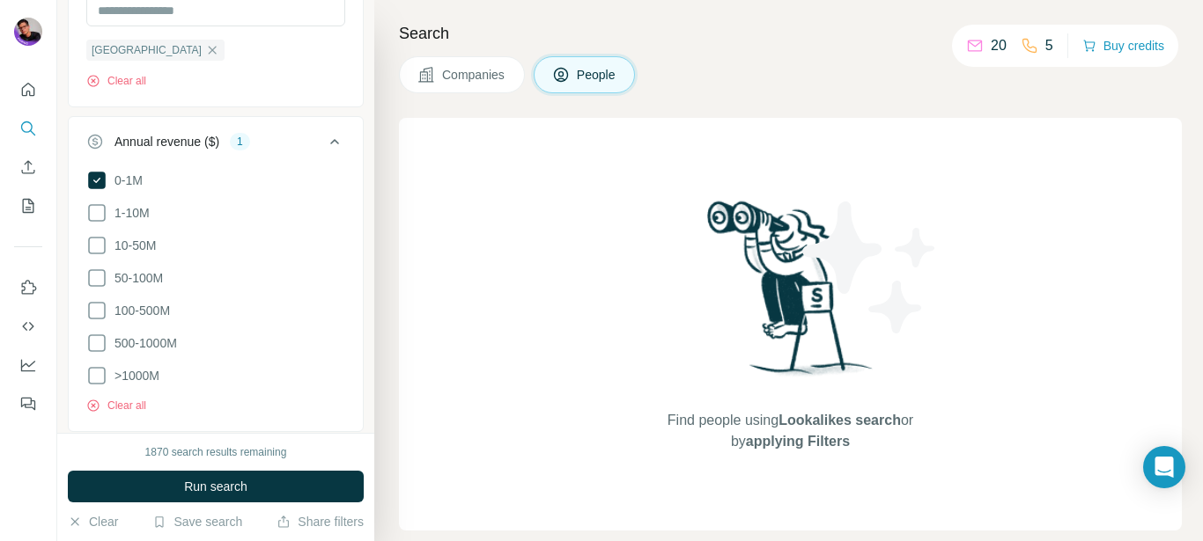
click at [490, 232] on div "Find people using Lookalikes search or by applying Filters" at bounding box center [790, 324] width 783 height 413
click at [324, 152] on icon at bounding box center [334, 141] width 21 height 21
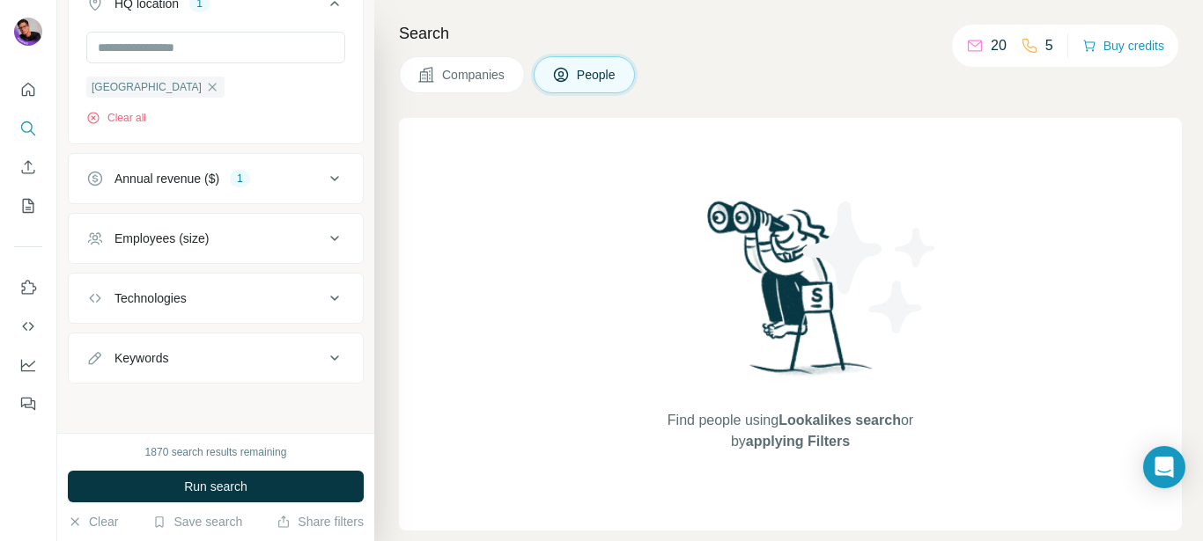
click at [305, 234] on div "Employees (size)" at bounding box center [205, 239] width 238 height 18
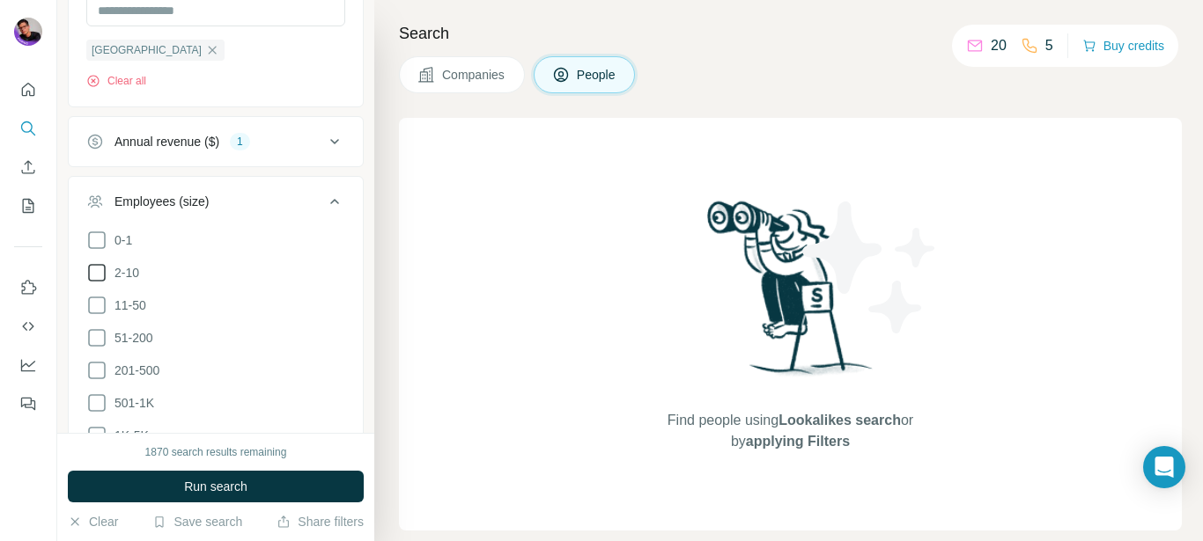
click at [86, 283] on icon at bounding box center [96, 272] width 21 height 21
click at [92, 352] on ul "0-1 2-10 11-50 [PHONE_NUMBER] 501-1K 1K-5K 5K-10K 10K-50K 50K-100K 100K-500K 50…" at bounding box center [215, 420] width 259 height 380
click at [92, 316] on icon at bounding box center [96, 305] width 21 height 21
click at [614, 280] on div "Find people using Lookalikes search or by applying Filters" at bounding box center [790, 324] width 783 height 413
click at [309, 210] on div "Employees (size) 3" at bounding box center [205, 202] width 238 height 18
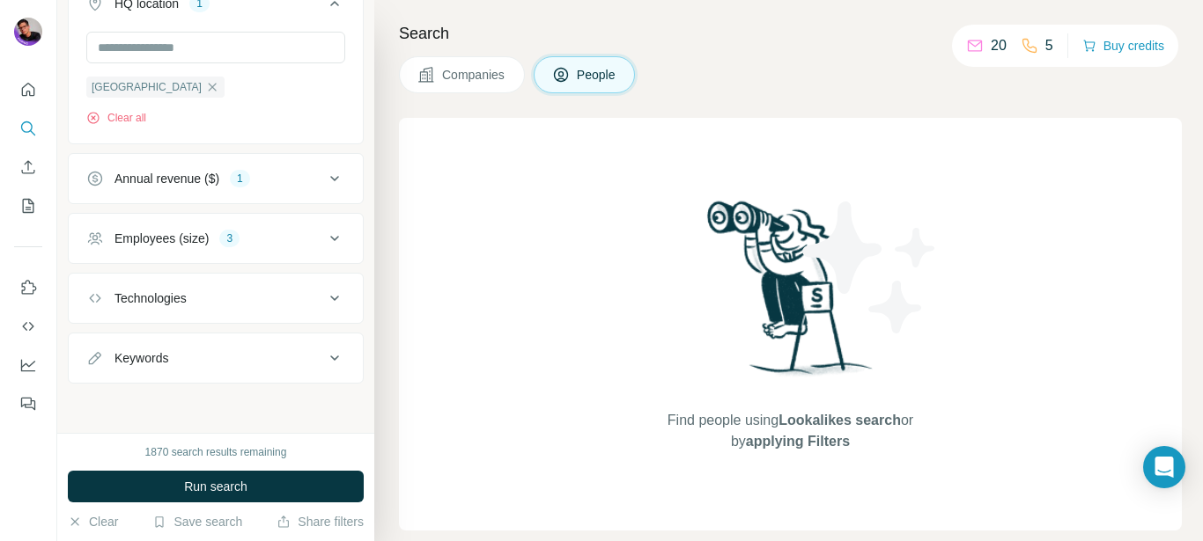
click at [265, 363] on div "Keywords" at bounding box center [205, 358] width 238 height 18
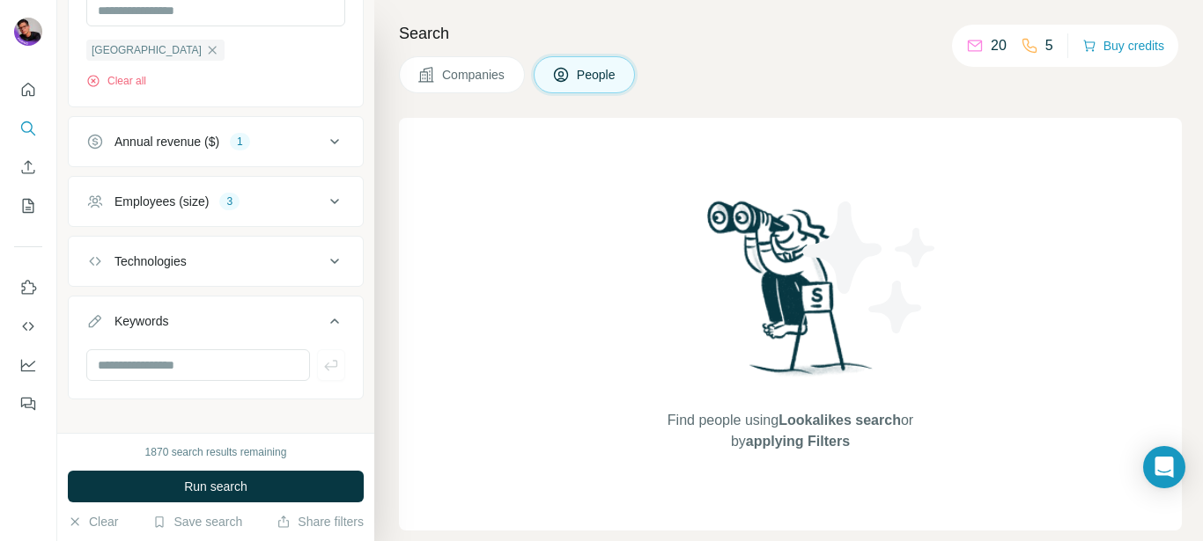
scroll to position [1682, 0]
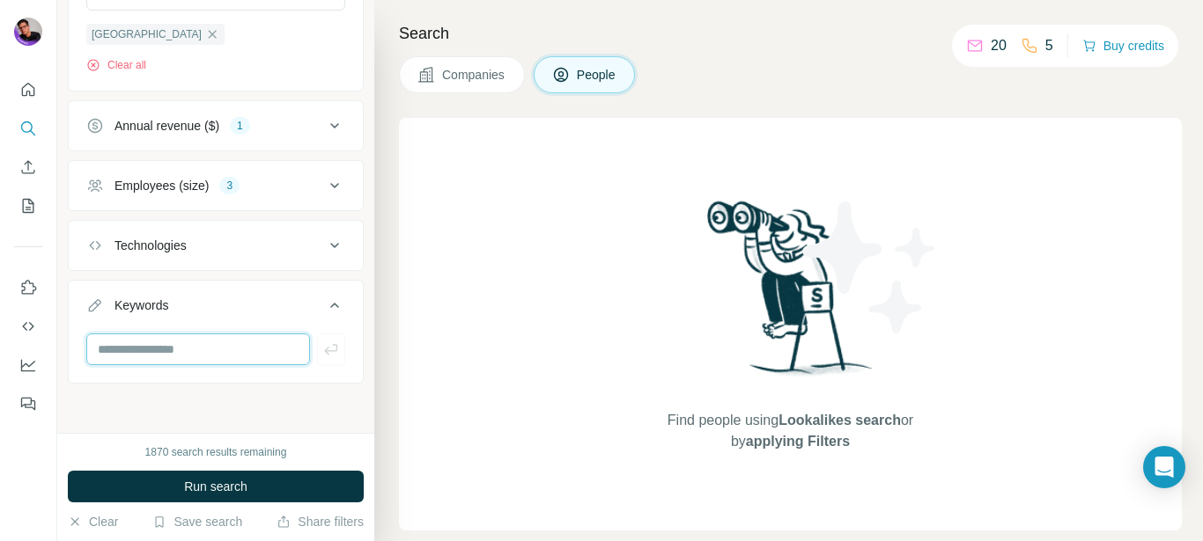
click at [266, 364] on input "text" at bounding box center [198, 350] width 224 height 32
type input "****"
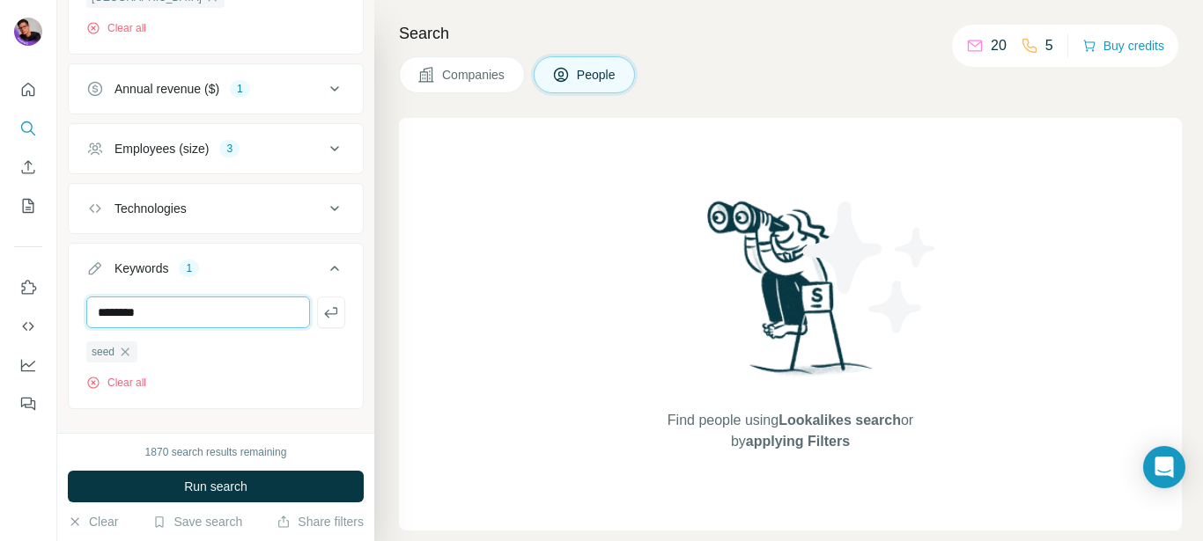
type input "********"
type input "**********"
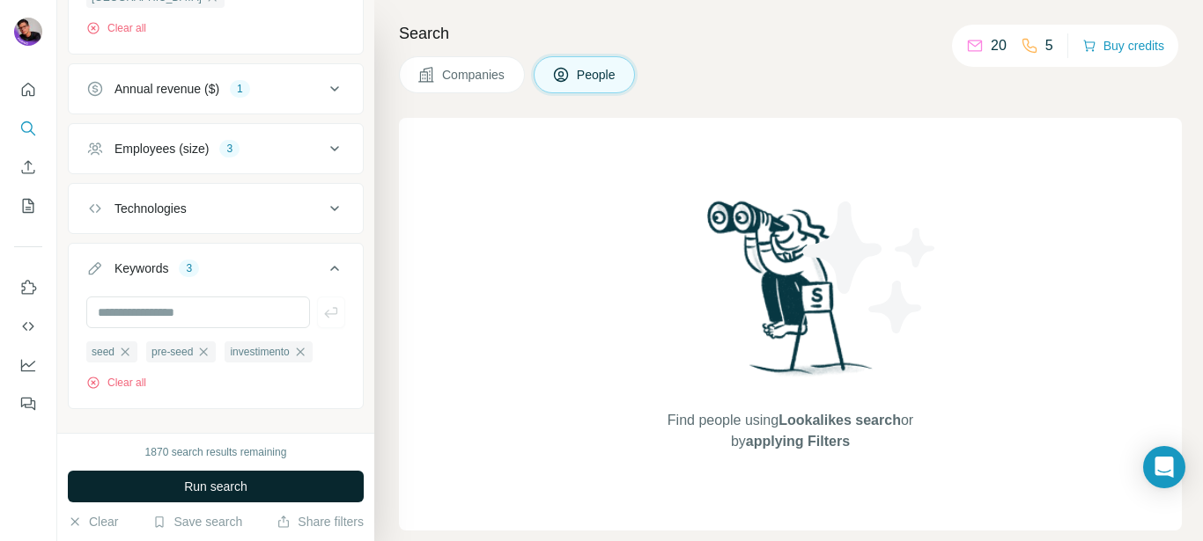
click at [251, 484] on button "Run search" at bounding box center [216, 487] width 296 height 32
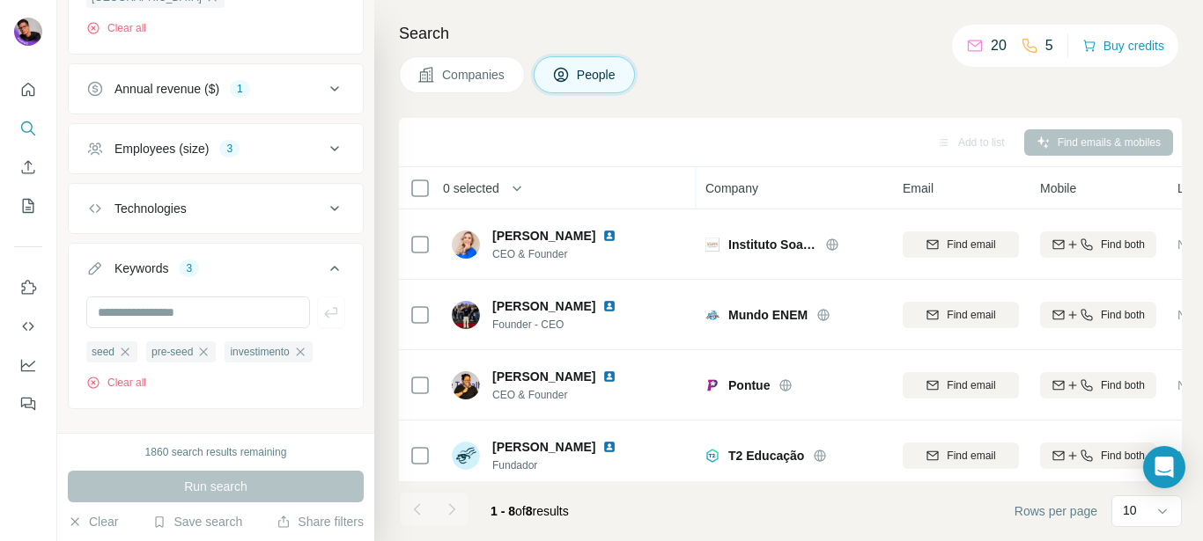
scroll to position [300, 0]
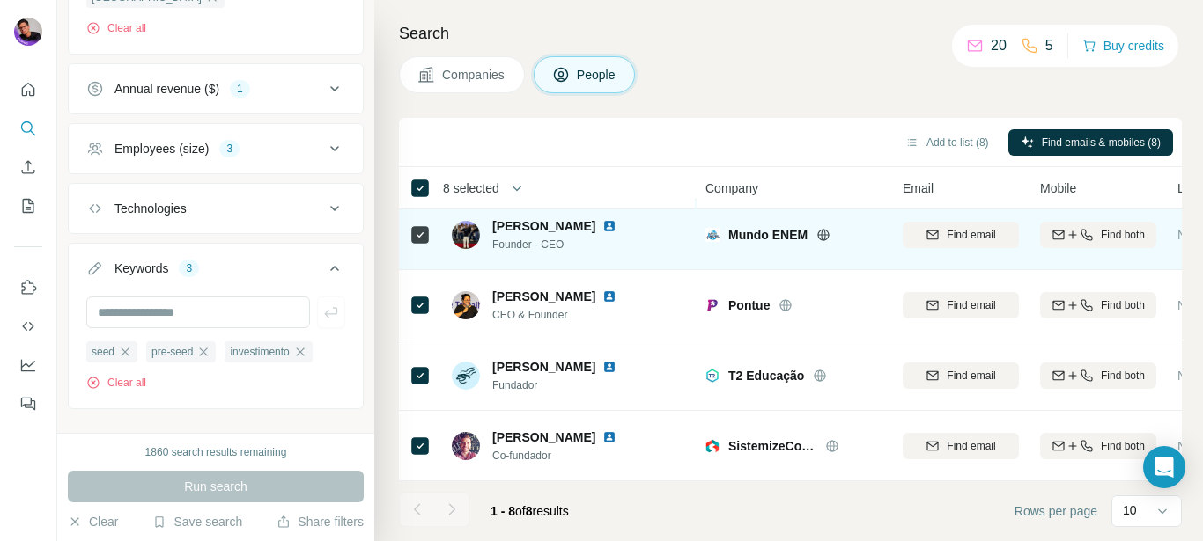
click at [607, 219] on img at bounding box center [609, 226] width 14 height 14
